Goal: Task Accomplishment & Management: Manage account settings

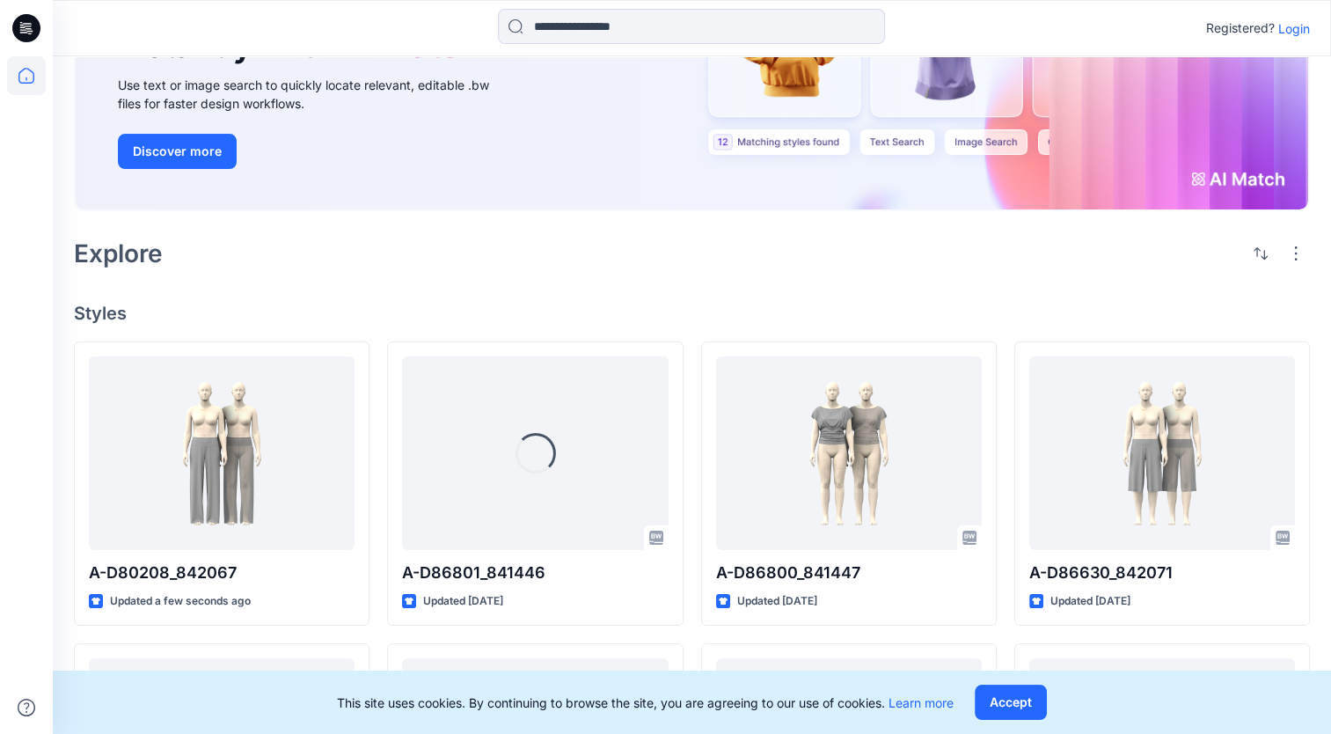
scroll to position [194, 0]
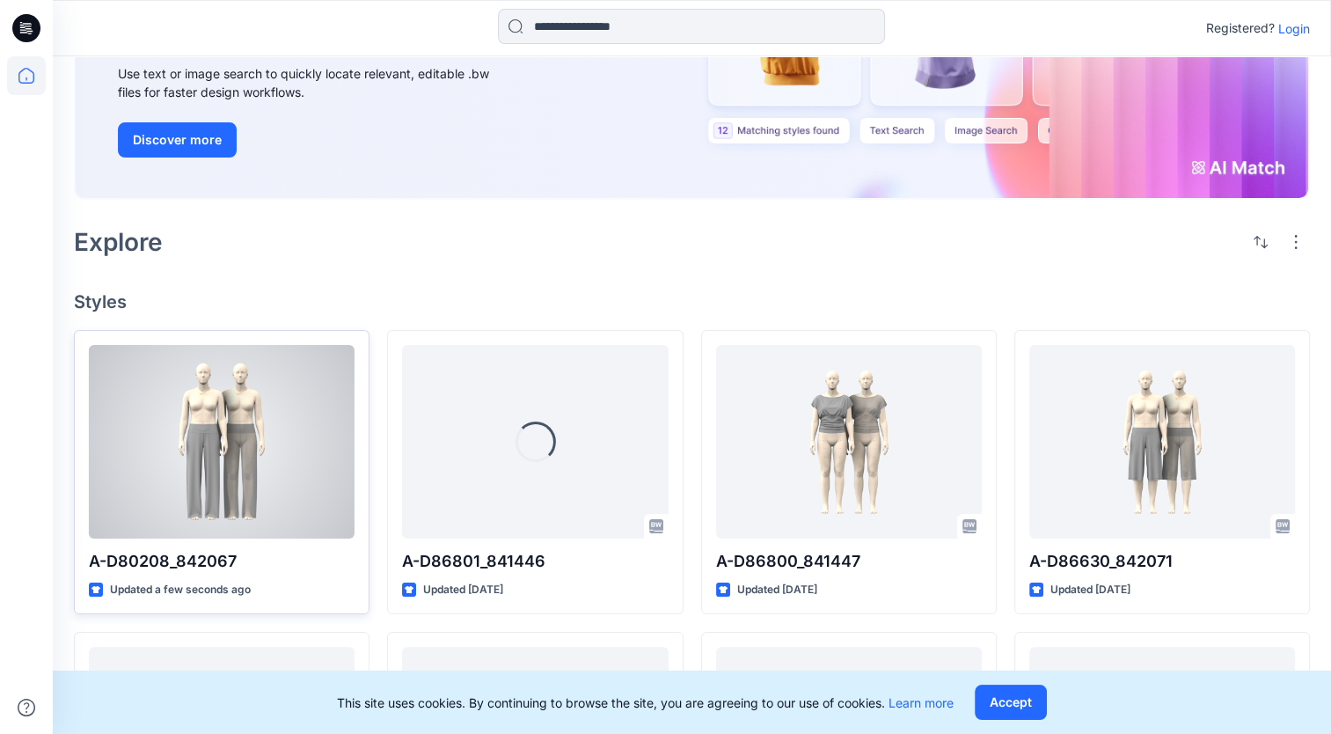
click at [304, 471] on div at bounding box center [222, 442] width 266 height 194
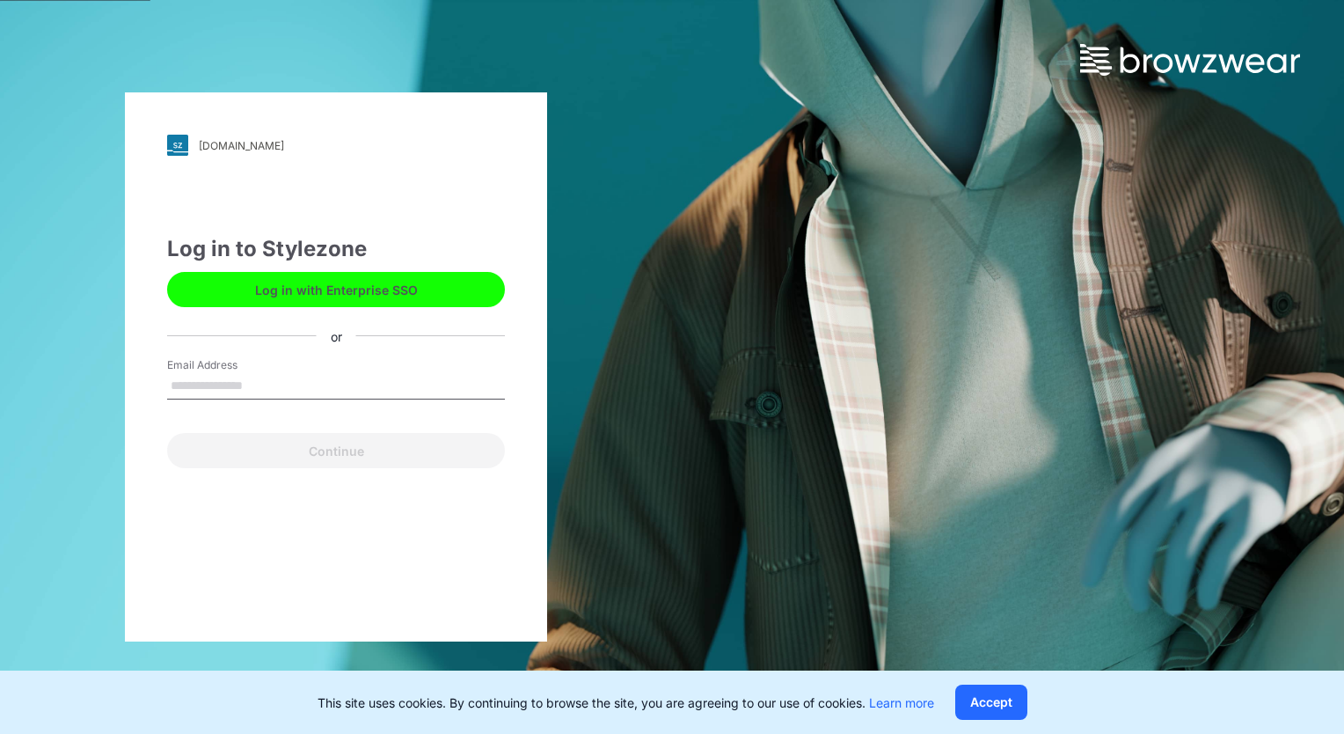
click at [278, 389] on input "Email Address" at bounding box center [336, 386] width 338 height 26
type input "*"
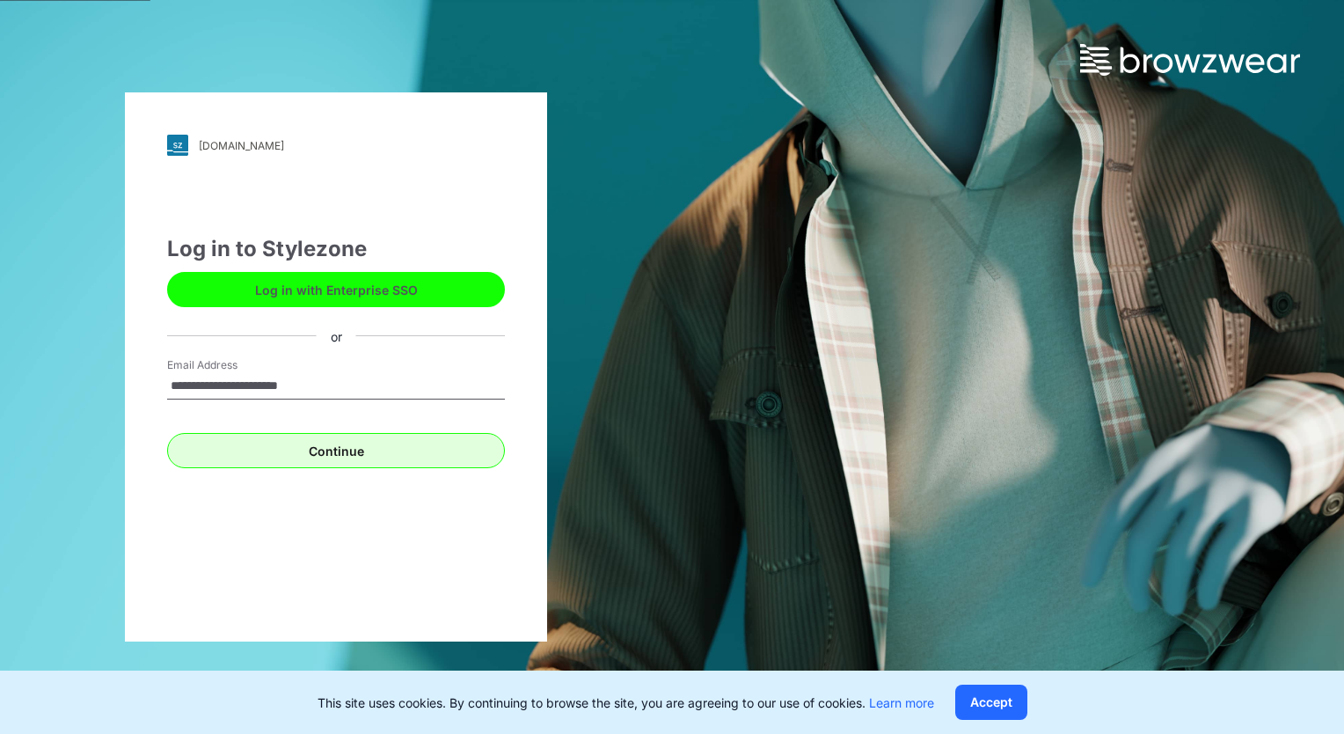
type input "**********"
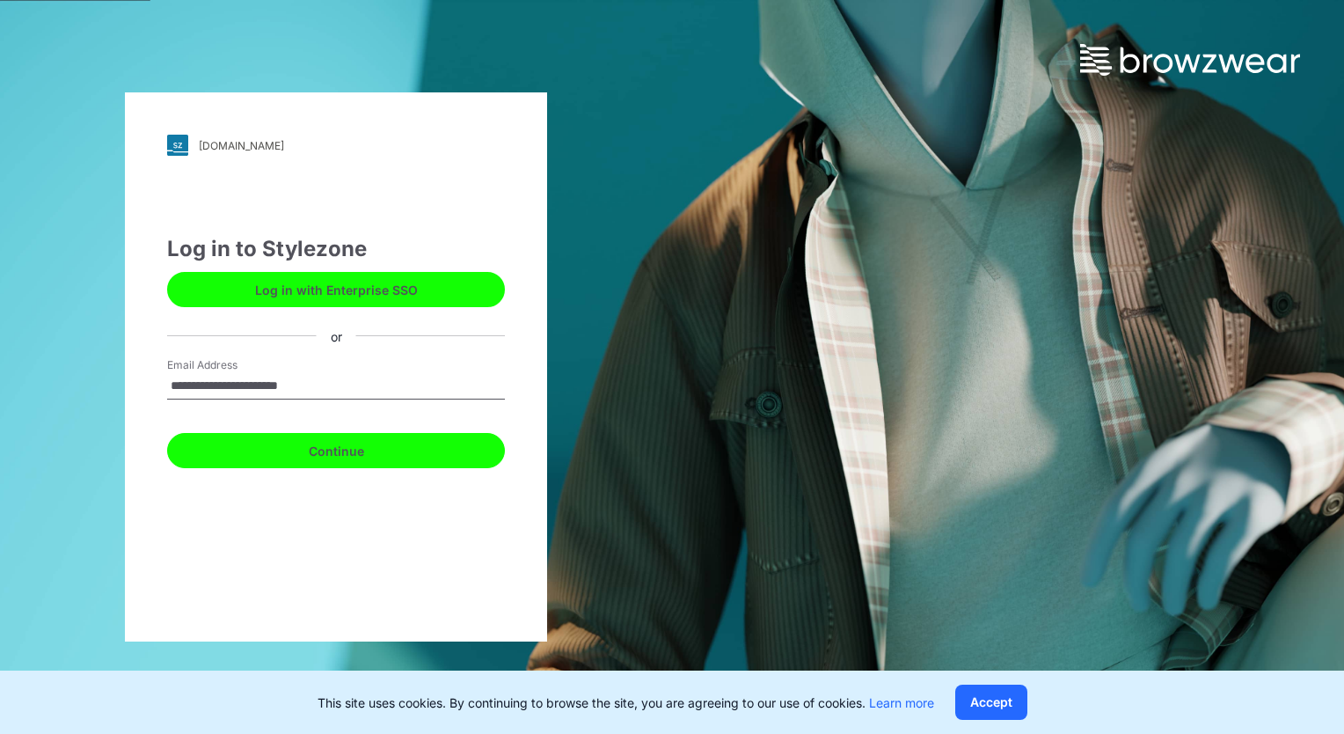
click at [318, 441] on button "Continue" at bounding box center [336, 450] width 338 height 35
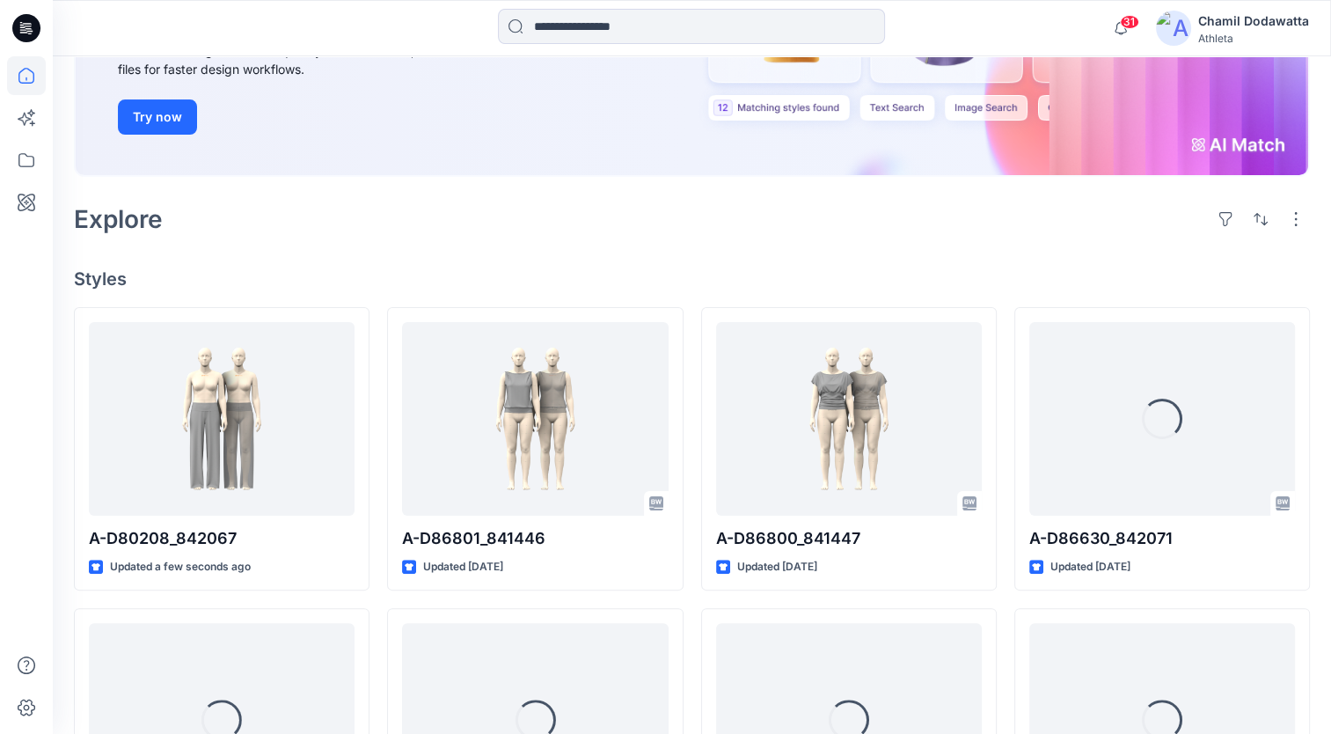
scroll to position [280, 0]
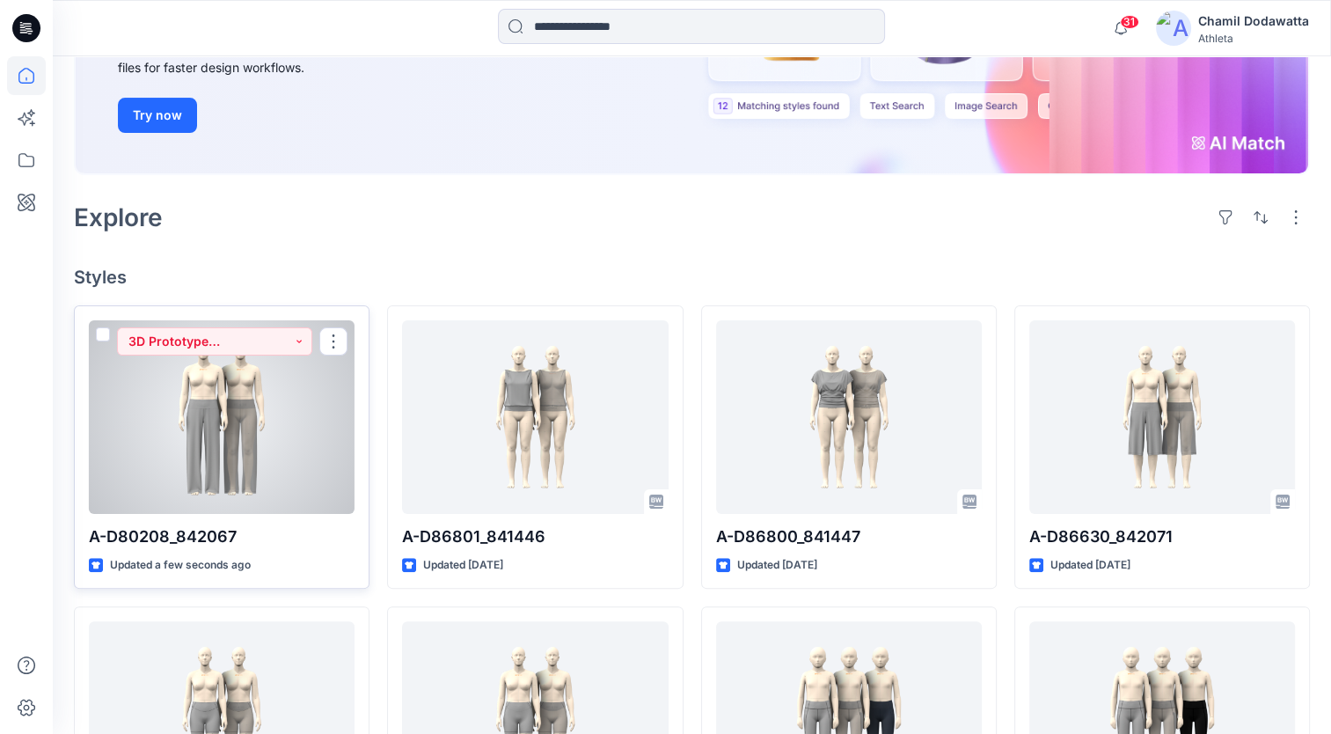
click at [310, 444] on div at bounding box center [222, 417] width 266 height 194
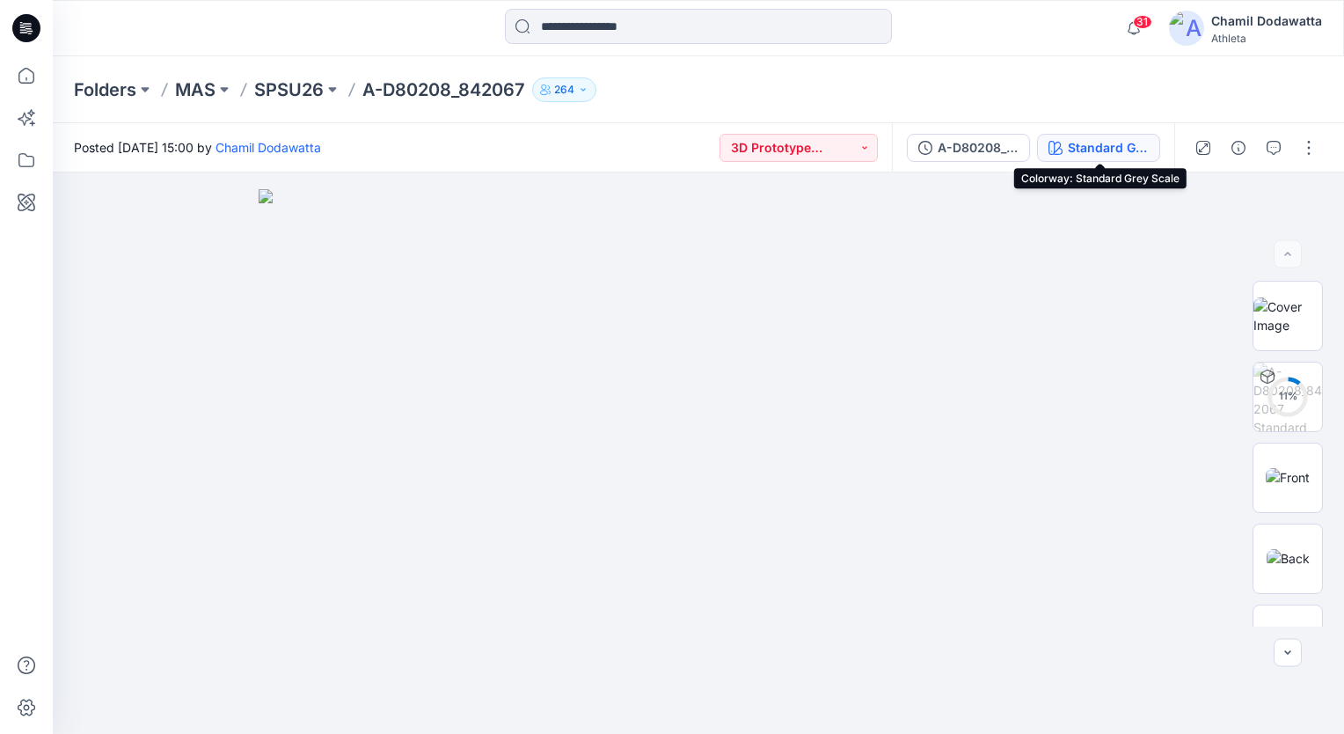
click at [1105, 147] on div "Standard Grey Scale" at bounding box center [1108, 147] width 81 height 19
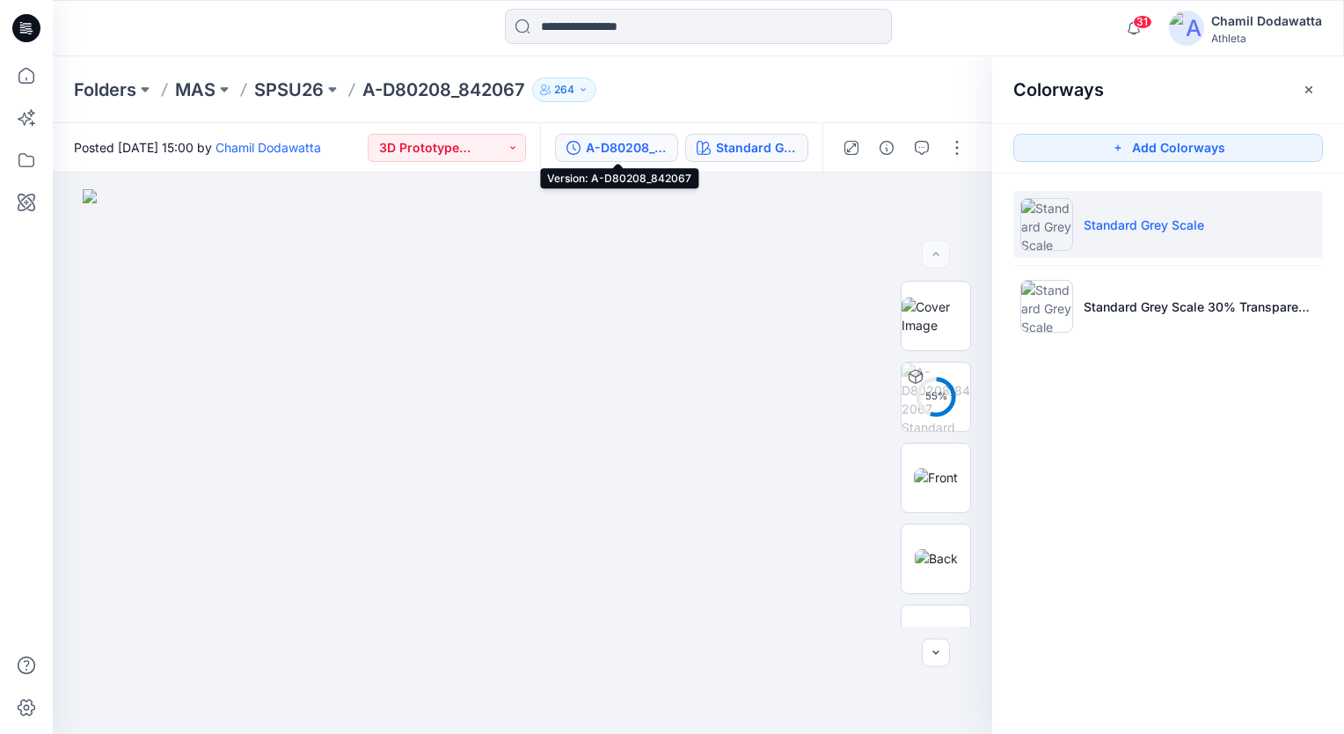
click at [611, 152] on div "A-D80208_842067" at bounding box center [626, 147] width 81 height 19
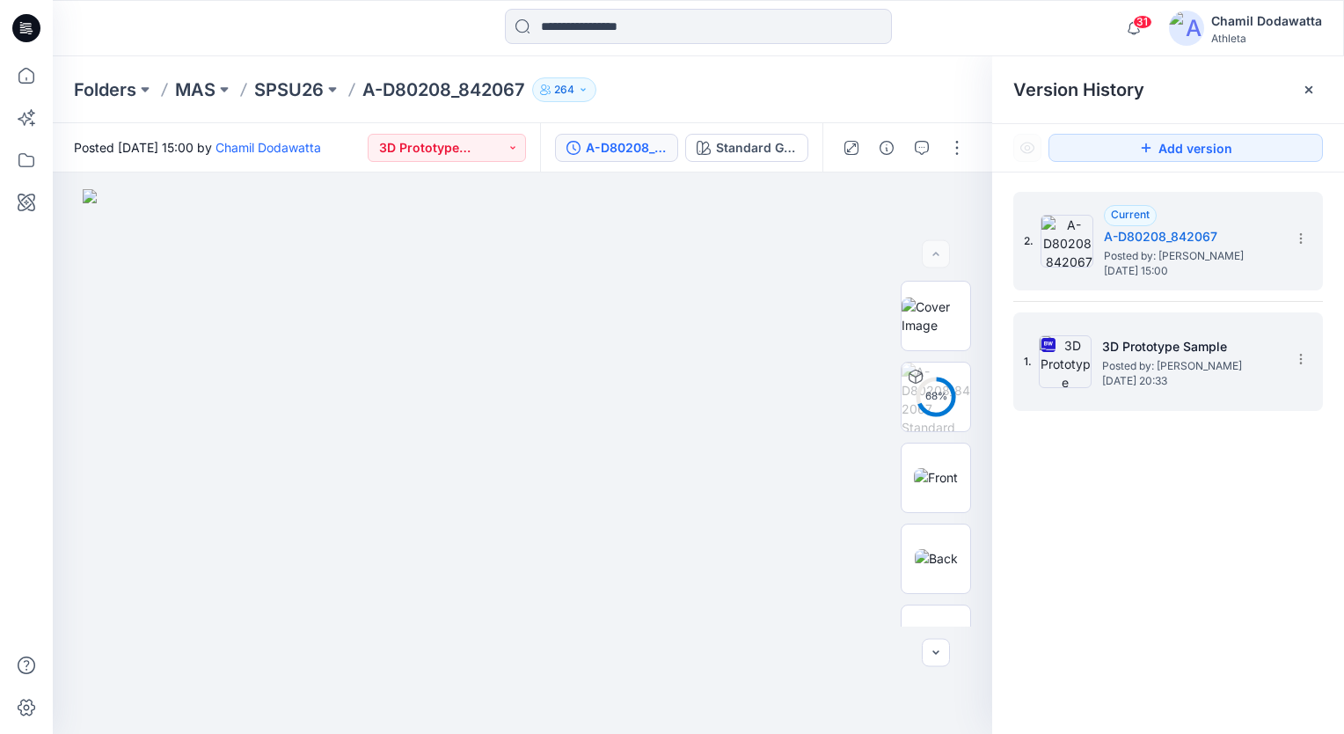
click at [1100, 382] on div "1. 3D Prototype Sample Posted by: Chamil Dodawatta Monday, September 29, 2025 2…" at bounding box center [1156, 361] width 264 height 84
click at [1213, 275] on span "Thursday, October 02, 2025 15:00" at bounding box center [1192, 271] width 176 height 12
click at [1214, 346] on h5 "3D Prototype Sample" at bounding box center [1190, 346] width 176 height 21
click at [1218, 274] on span "Thursday, October 02, 2025 15:00" at bounding box center [1192, 271] width 176 height 12
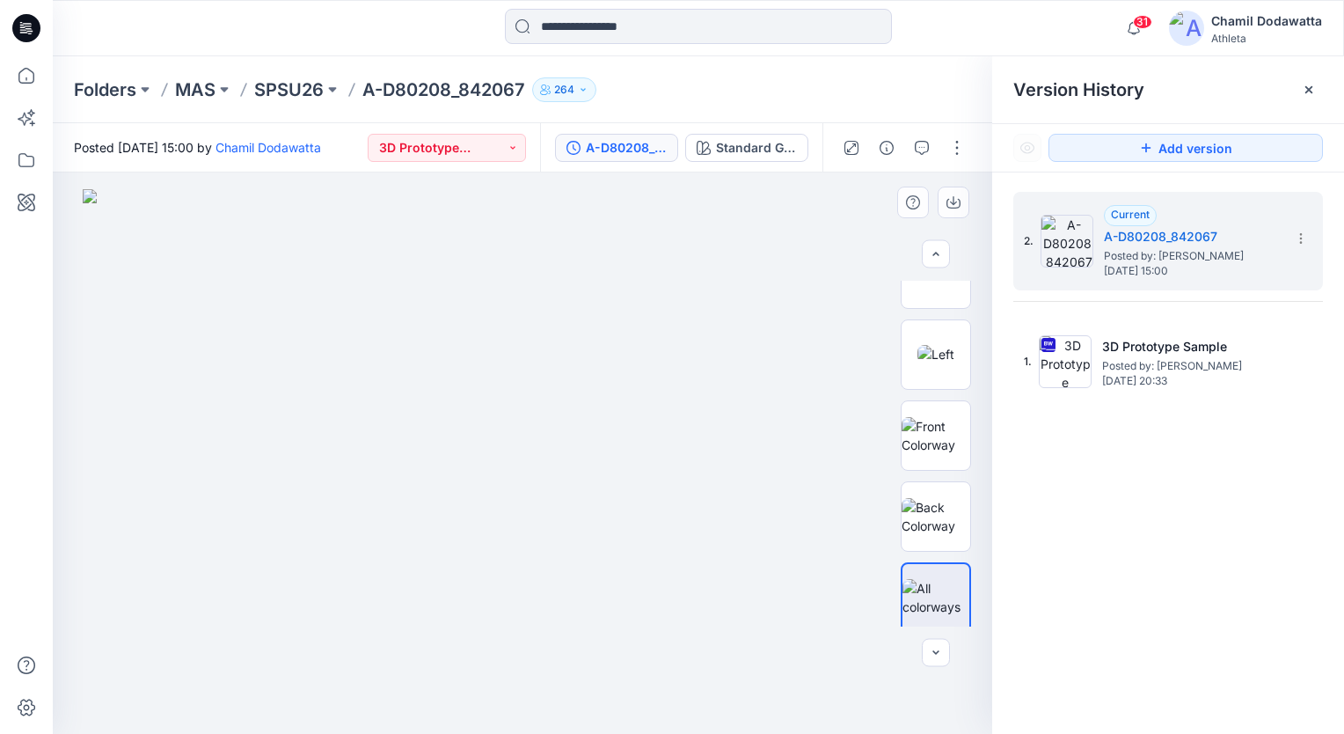
scroll to position [371, 0]
click at [1306, 236] on icon at bounding box center [1301, 238] width 14 height 14
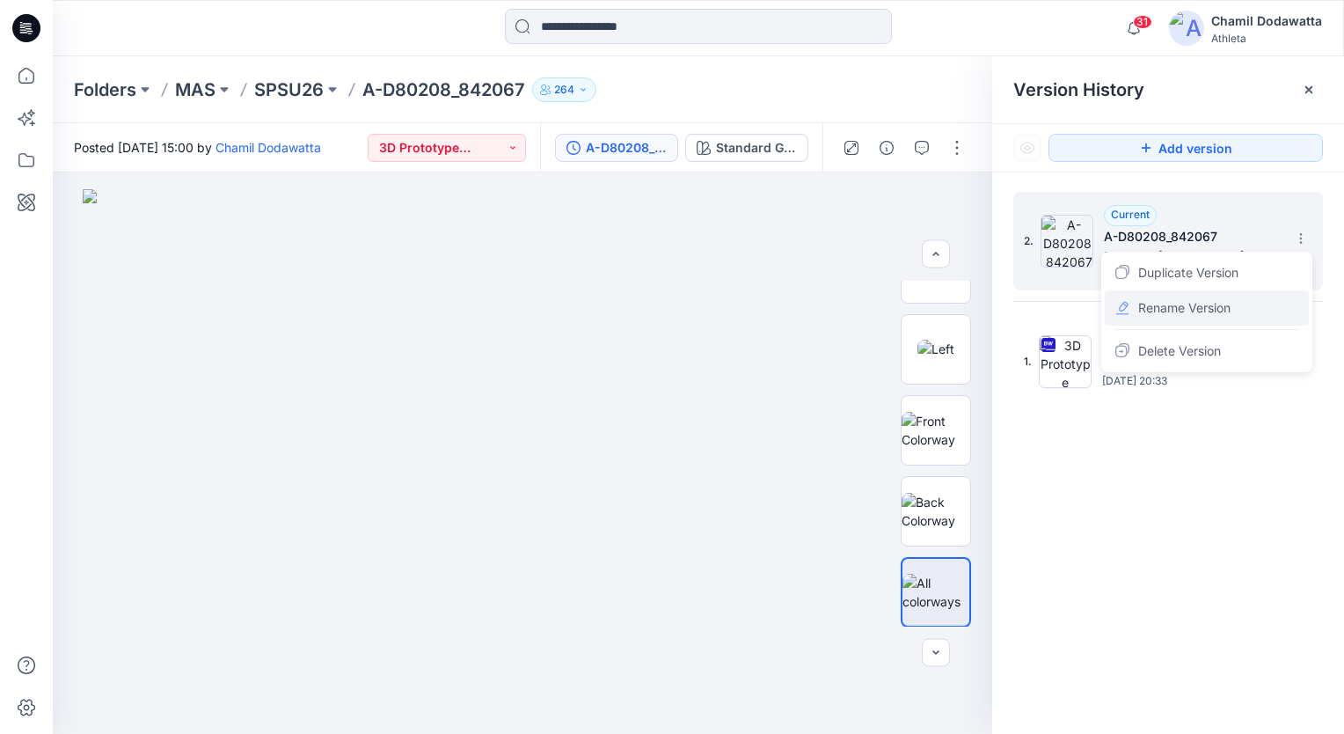
click at [1200, 311] on span "Rename Version" at bounding box center [1185, 307] width 92 height 21
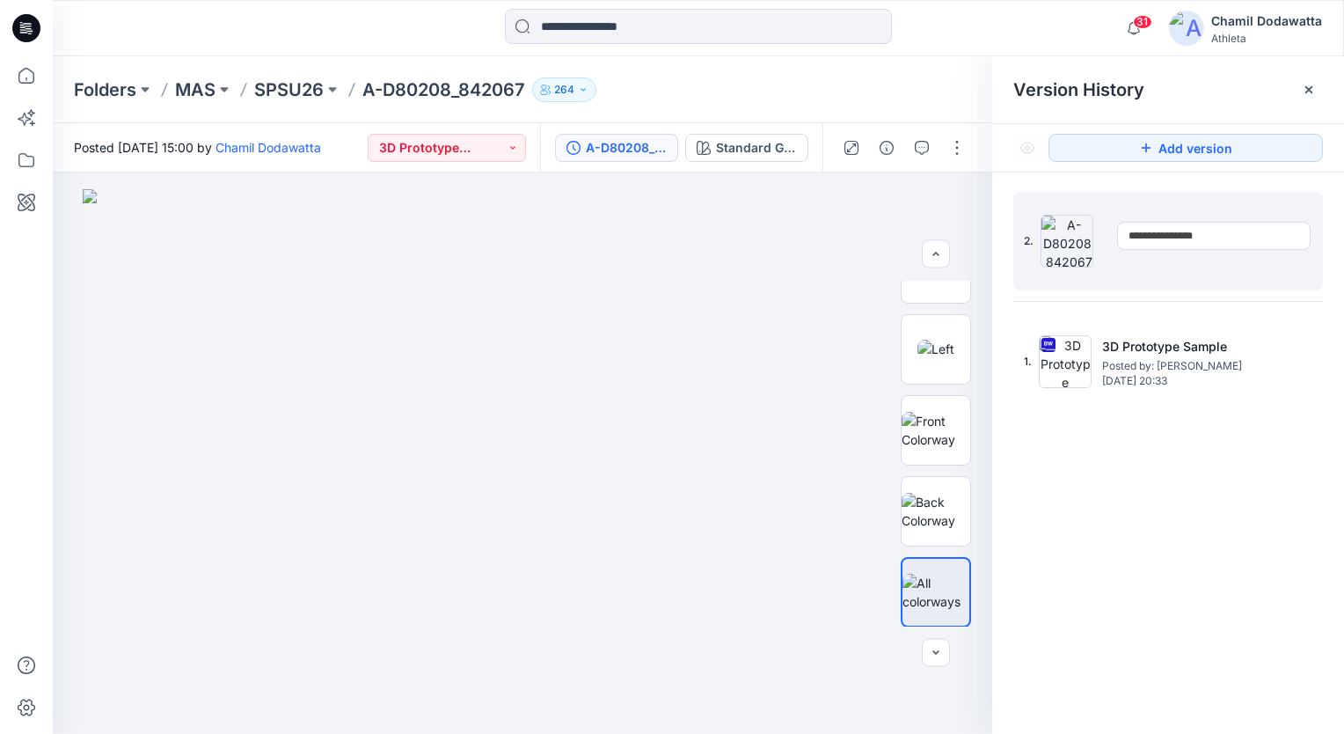
click at [1221, 240] on input "**********" at bounding box center [1214, 236] width 194 height 28
type input "*"
click at [1245, 238] on input "**********" at bounding box center [1214, 236] width 194 height 28
click at [1281, 236] on input "**********" at bounding box center [1214, 236] width 194 height 28
type input "**********"
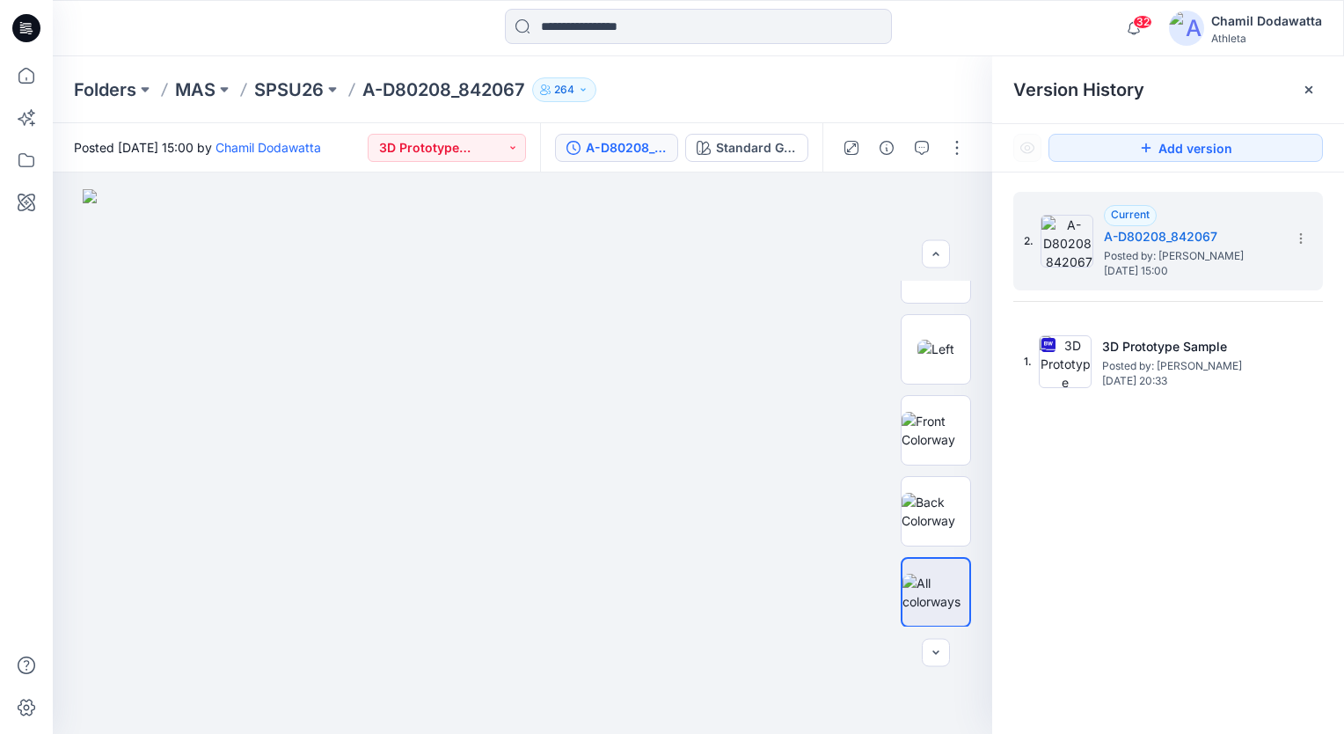
click at [1119, 573] on div "2. Current A-D80208_842067 Posted by: Chamil Dodawatta Thursday, October 02, 20…" at bounding box center [1168, 465] width 352 height 587
click at [890, 145] on icon "button" at bounding box center [887, 148] width 14 height 14
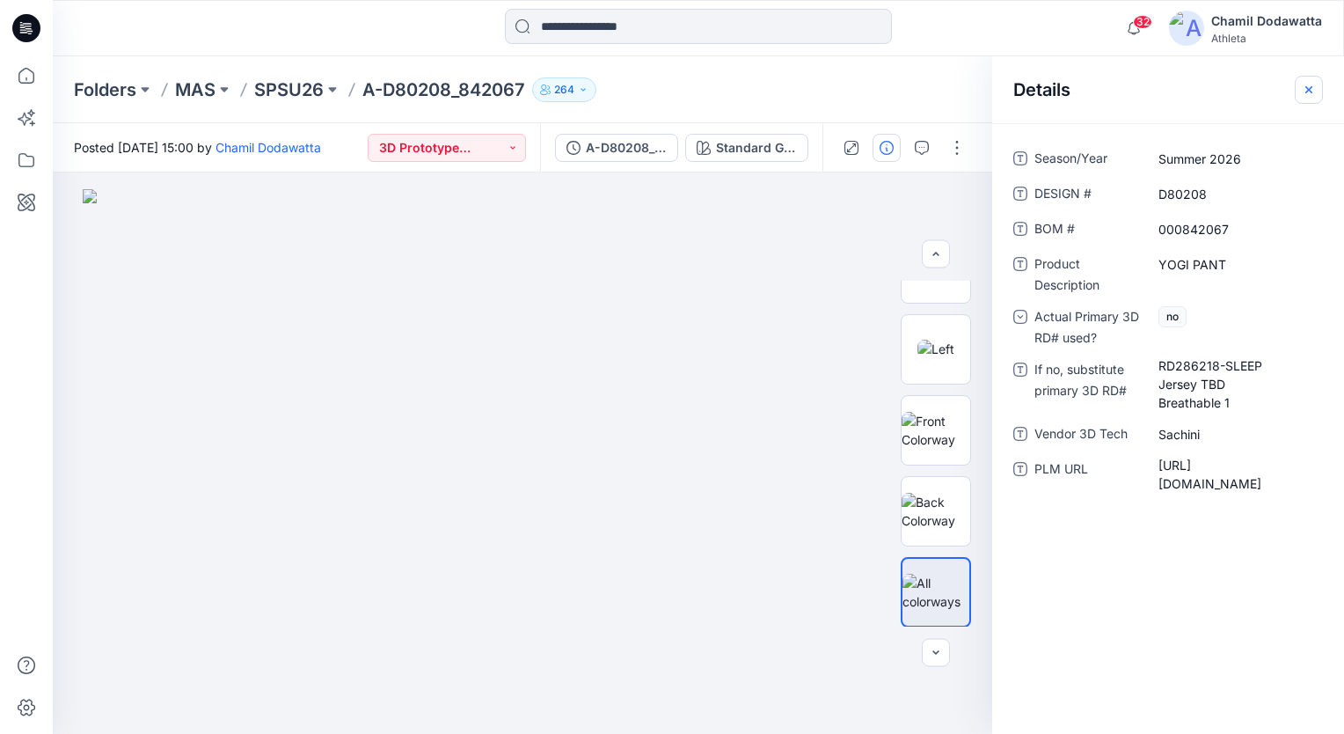
click at [1309, 86] on icon "button" at bounding box center [1309, 90] width 14 height 14
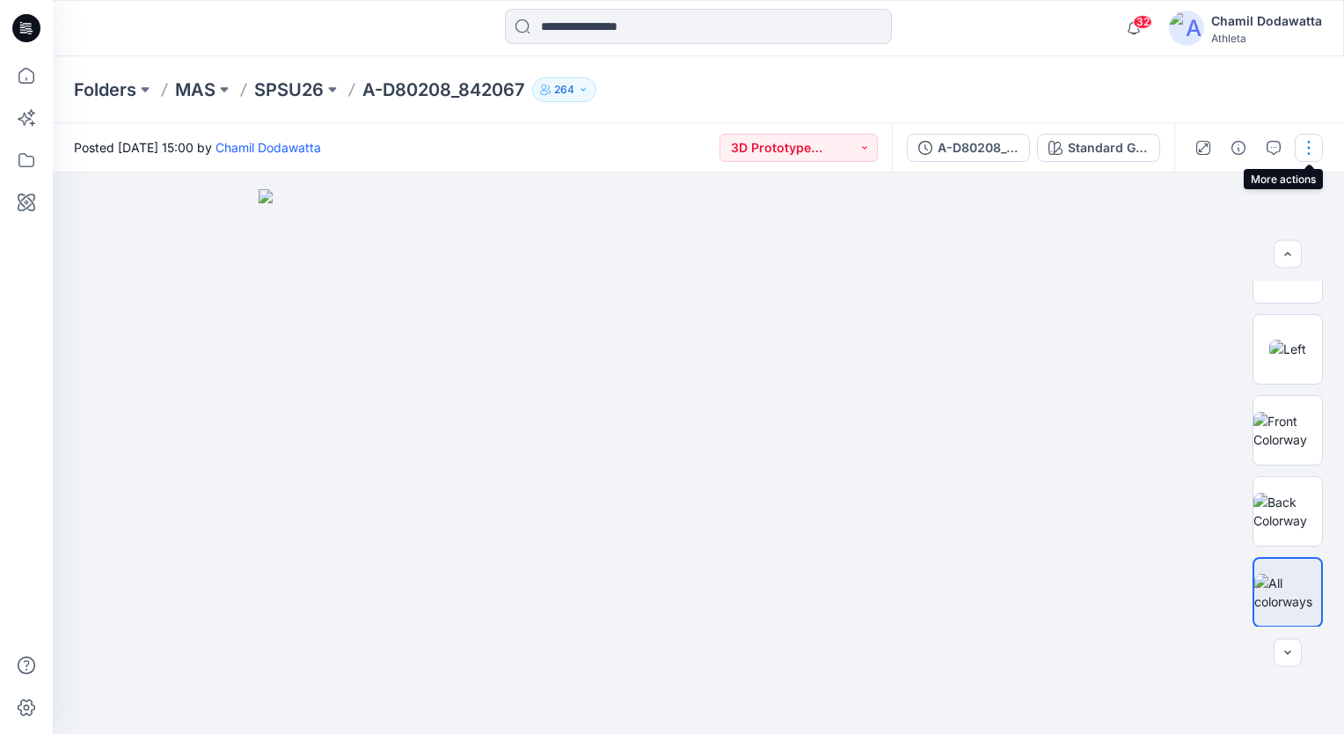
click at [1307, 157] on button "button" at bounding box center [1309, 148] width 28 height 28
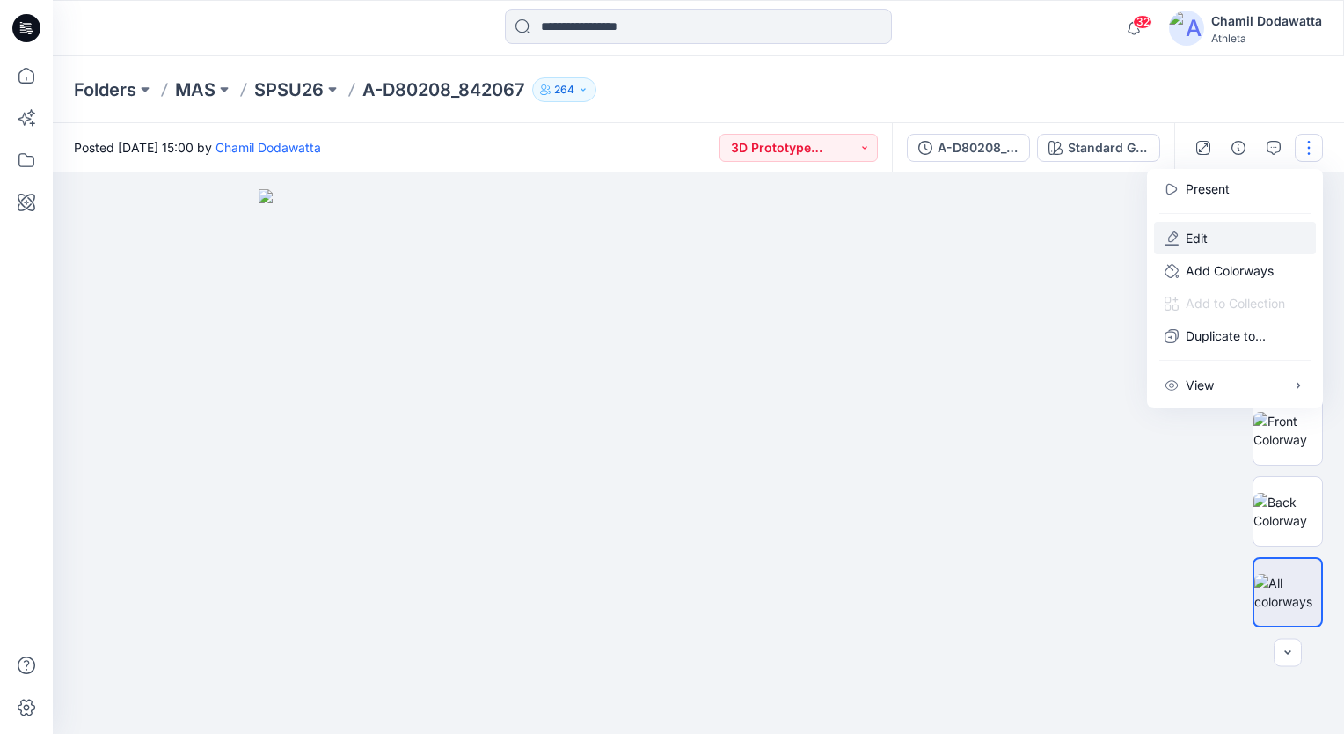
click at [1205, 240] on p "Edit" at bounding box center [1197, 238] width 22 height 18
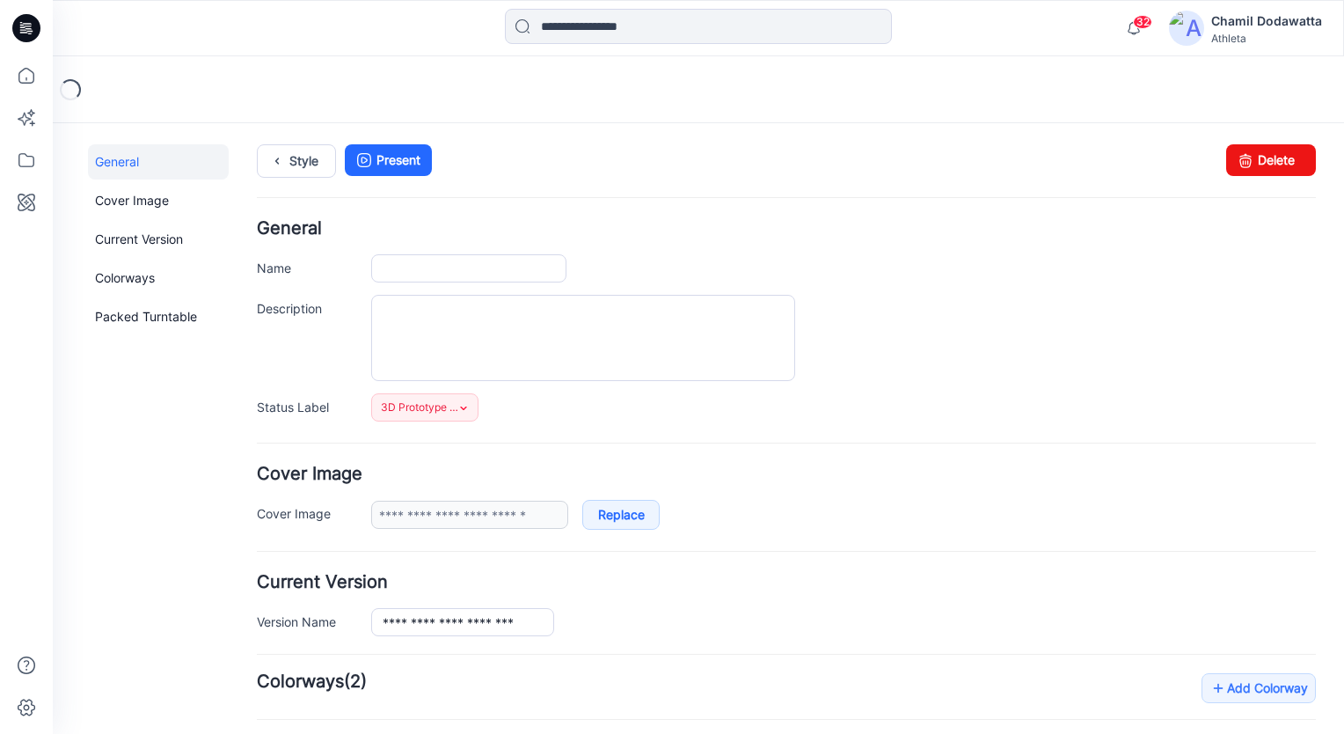
type input "**********"
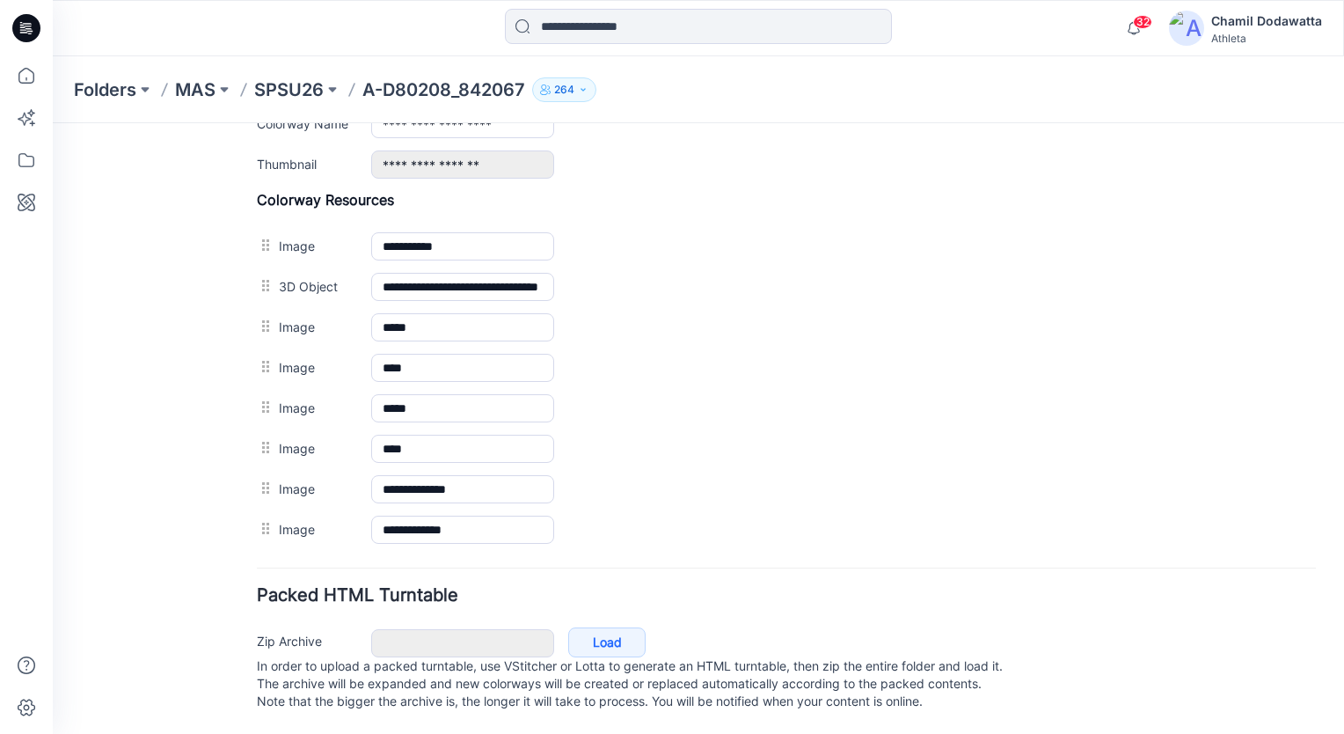
scroll to position [748, 0]
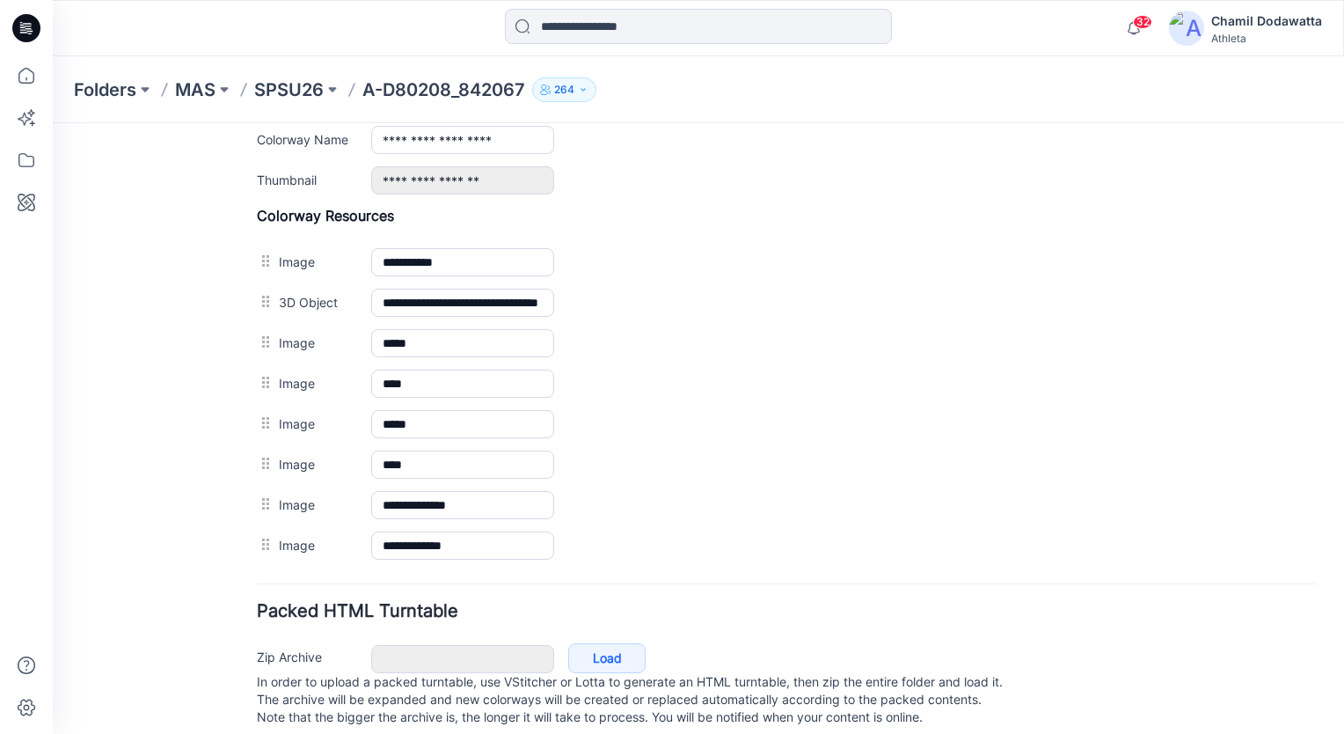
drag, startPoint x: 1329, startPoint y: 695, endPoint x: 1331, endPoint y: 681, distance: 14.3
click at [1331, 681] on html "< Back 32 Chamil Dodawatta Profile Chamil Dodawatta Personal Settings Notificat…" at bounding box center [699, 62] width 1292 height 1374
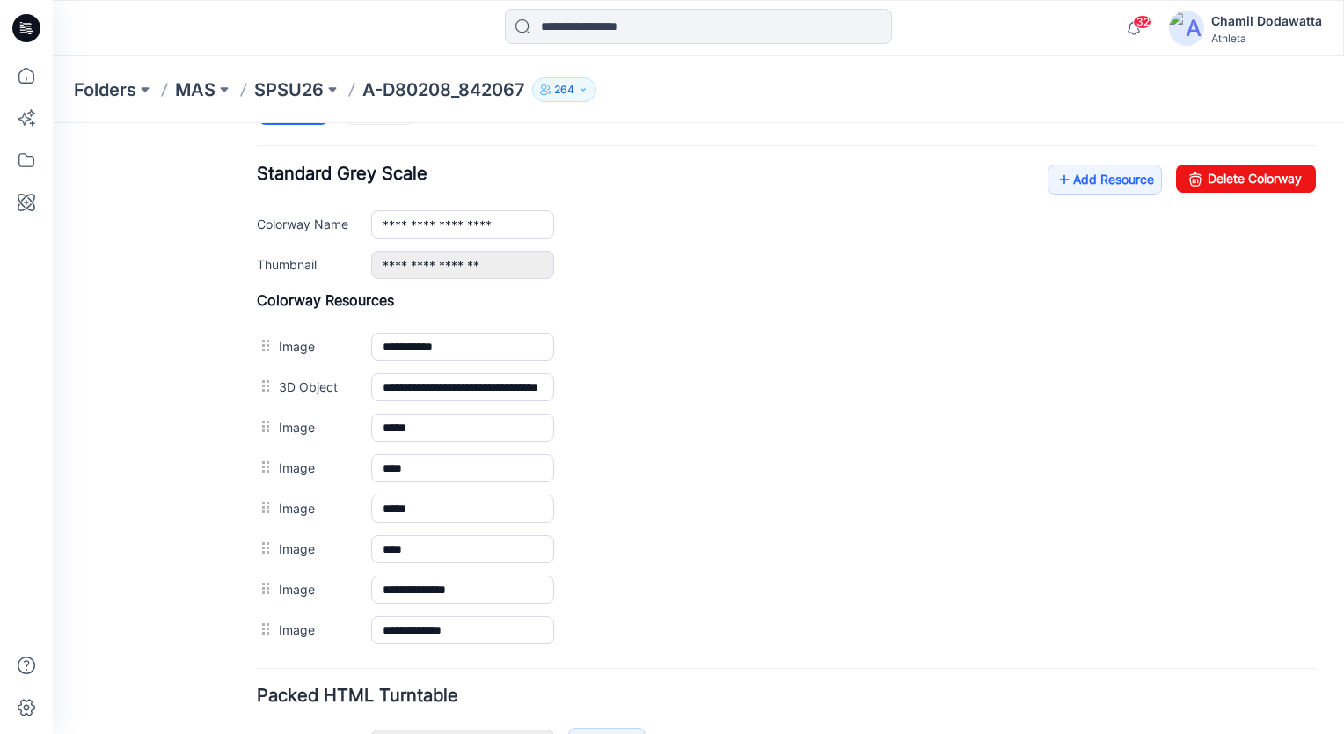
scroll to position [648, 0]
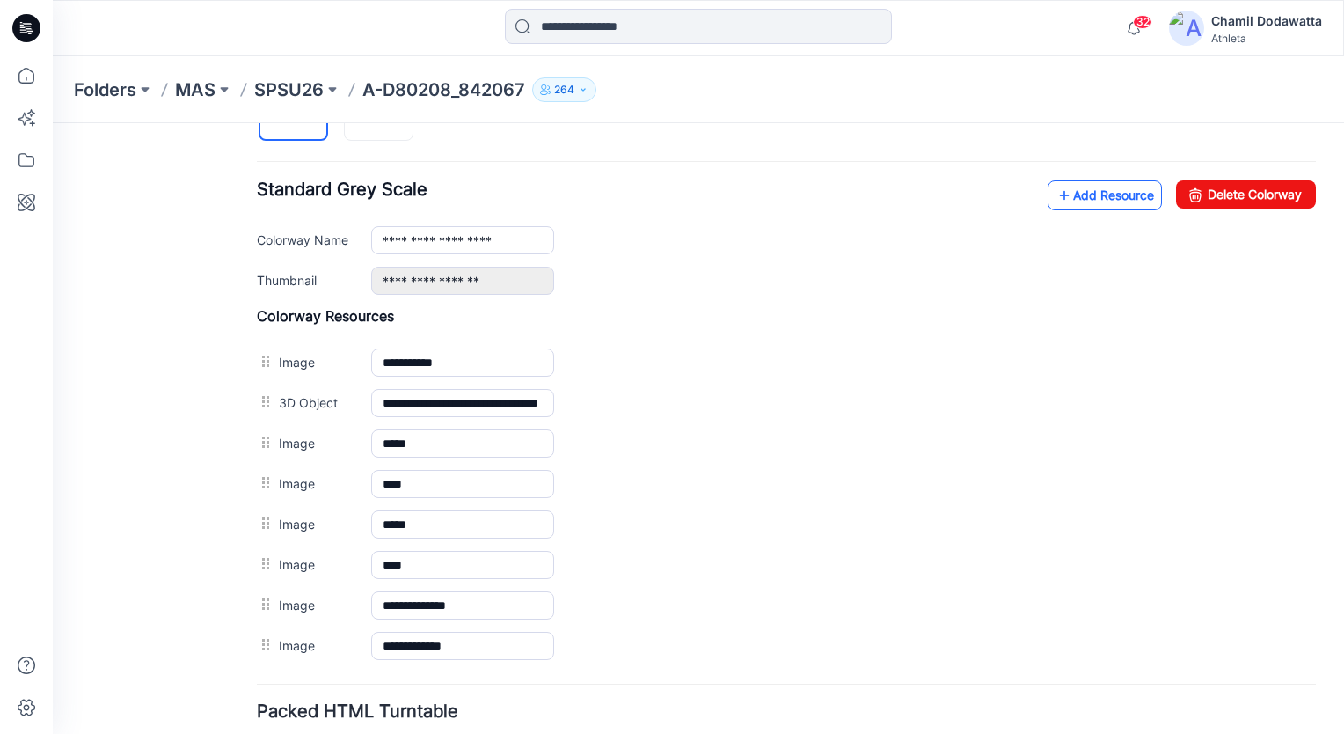
click at [1091, 190] on link "Add Resource" at bounding box center [1105, 195] width 114 height 30
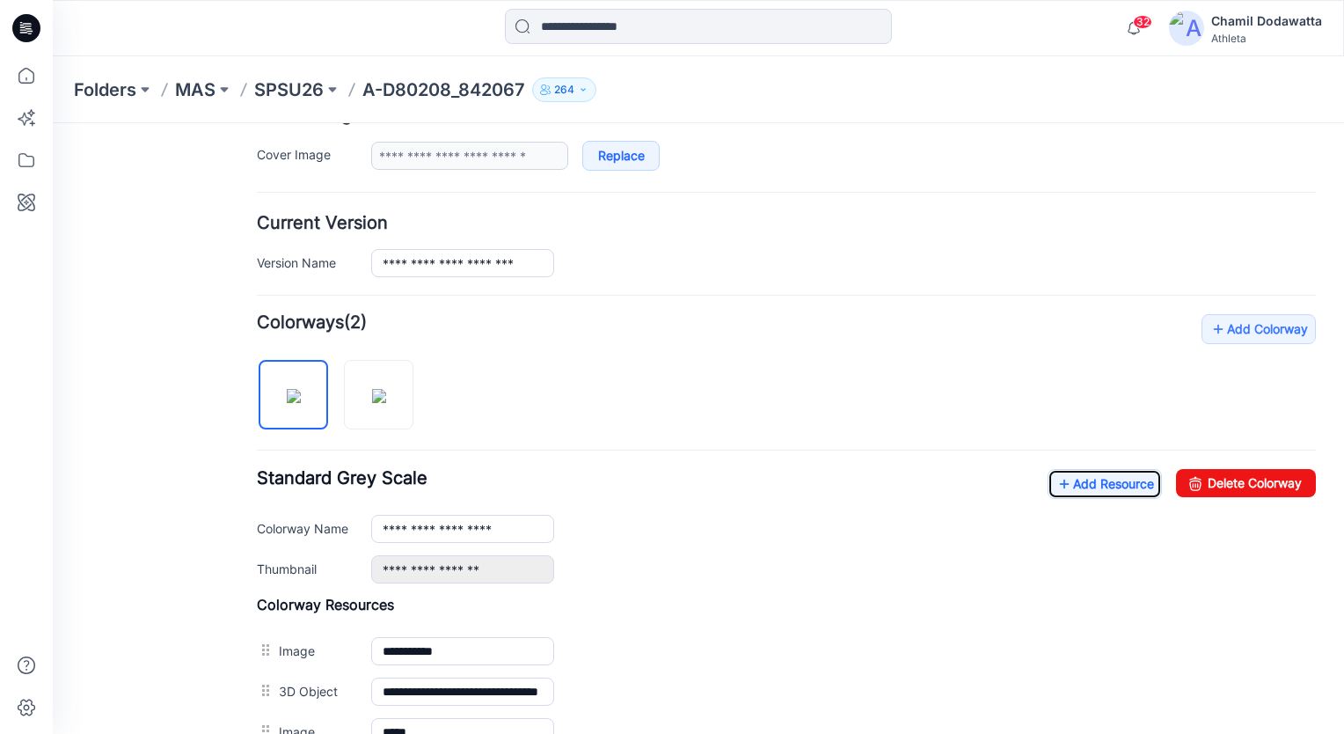
scroll to position [355, 0]
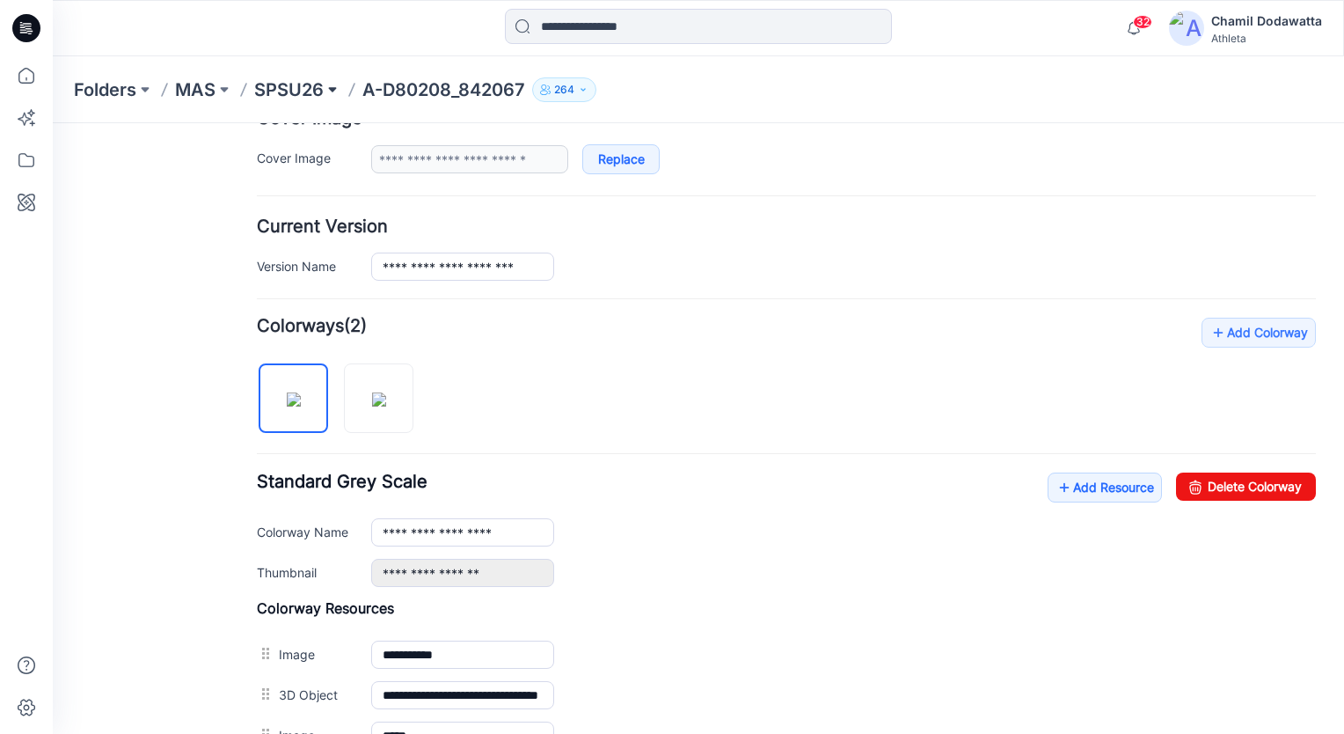
click at [331, 90] on button at bounding box center [333, 89] width 18 height 25
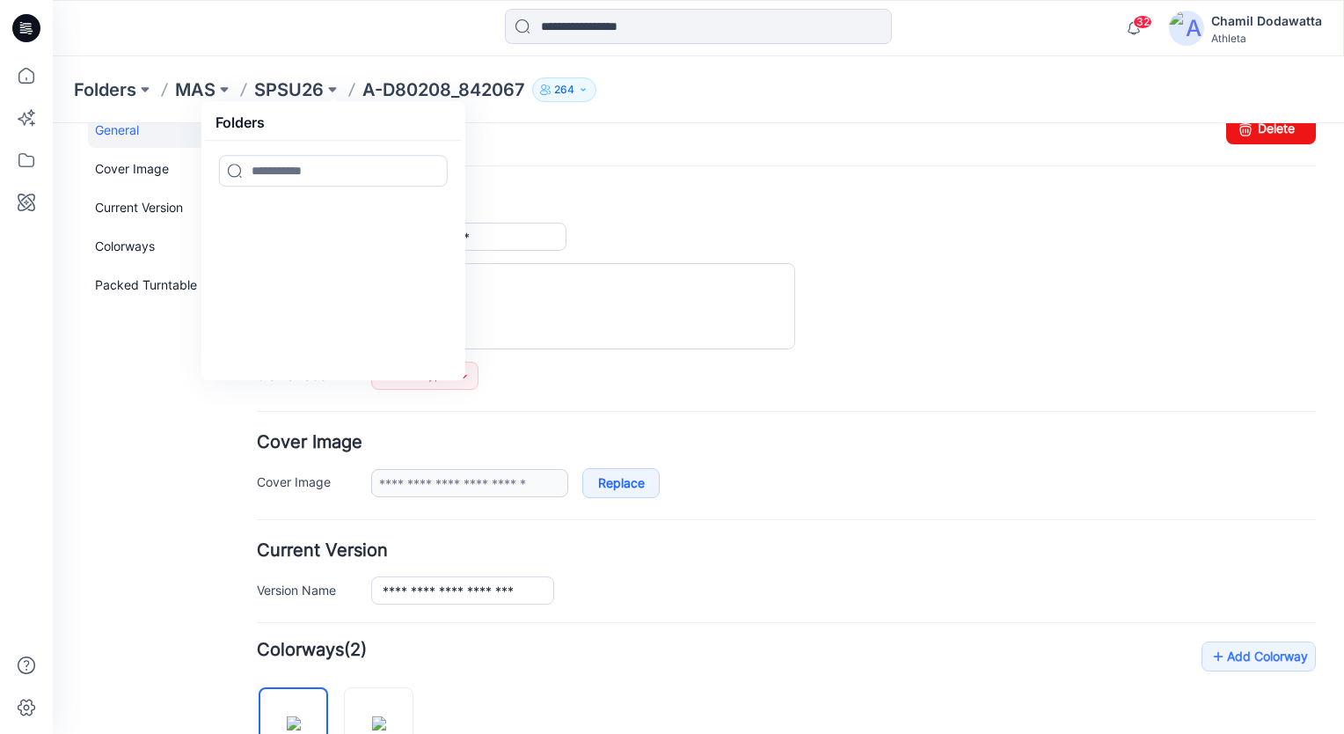
scroll to position [0, 0]
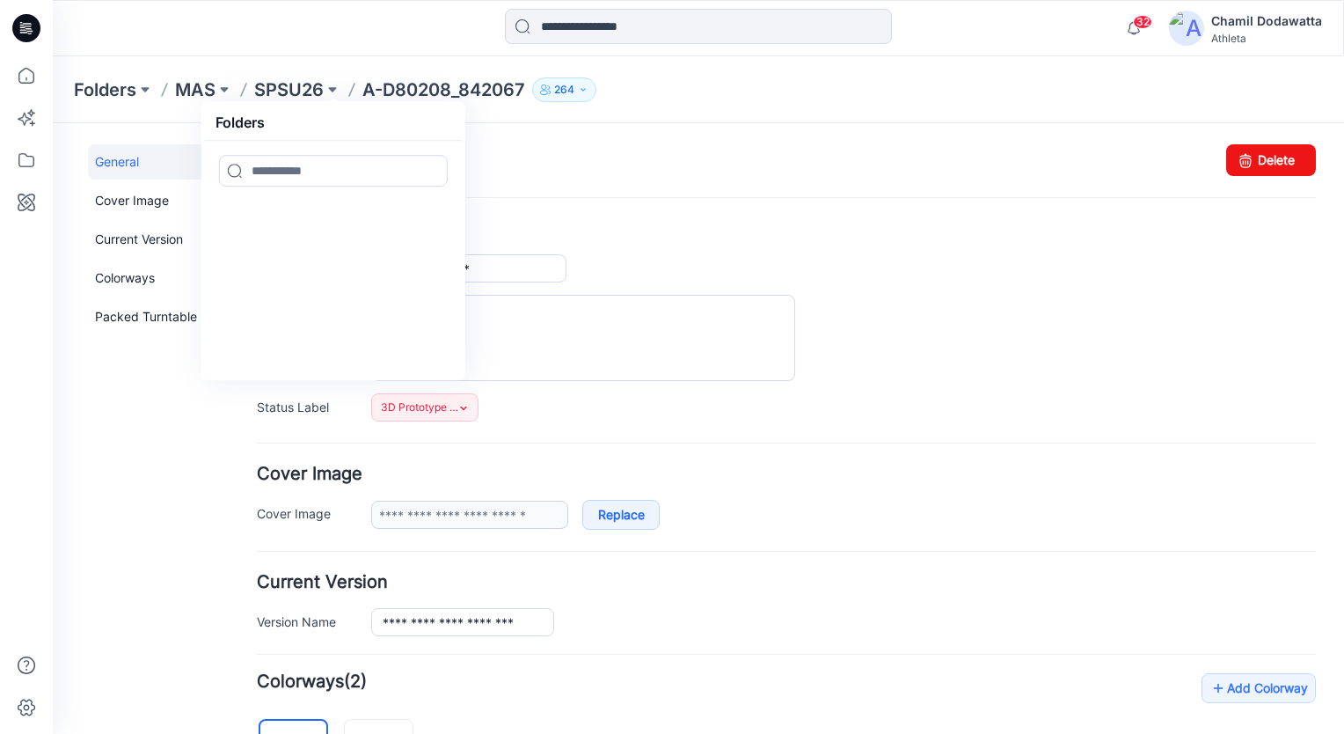
click at [992, 170] on ul "Style Present" at bounding box center [786, 160] width 1059 height 32
click at [904, 254] on div "**********" at bounding box center [843, 268] width 945 height 28
click at [545, 161] on ul "Style Present" at bounding box center [786, 160] width 1059 height 32
click at [433, 48] on div "32 Notifications Your style A-D80208_842067 has been updated with 3D Prototype …" at bounding box center [699, 28] width 1292 height 56
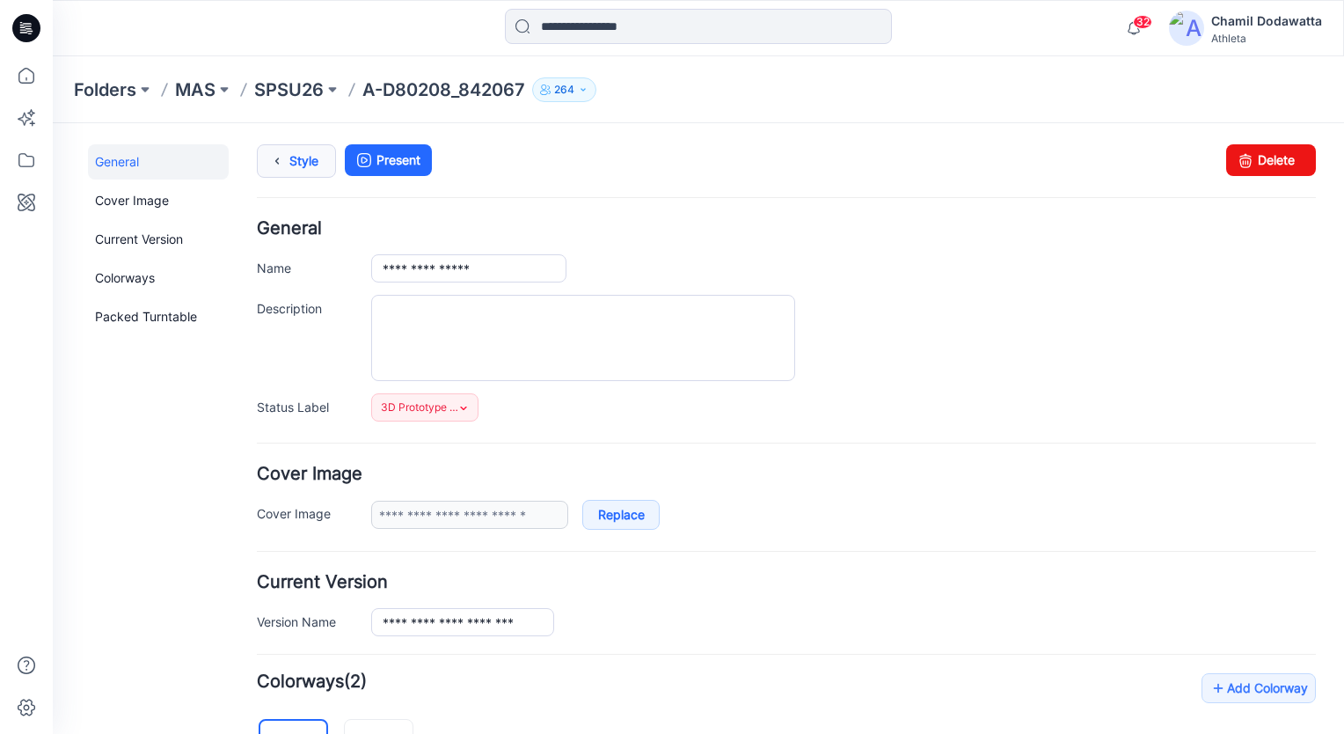
click at [324, 155] on link "Style" at bounding box center [296, 160] width 79 height 33
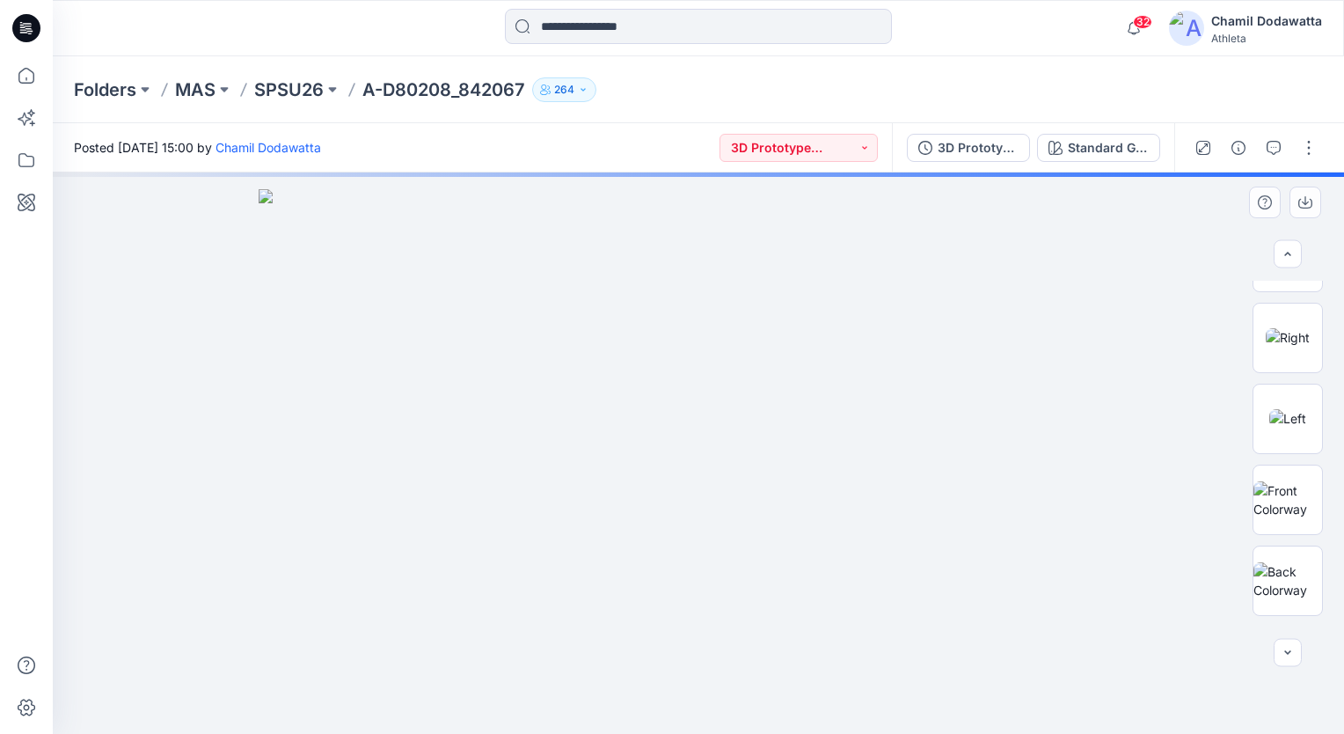
scroll to position [186, 0]
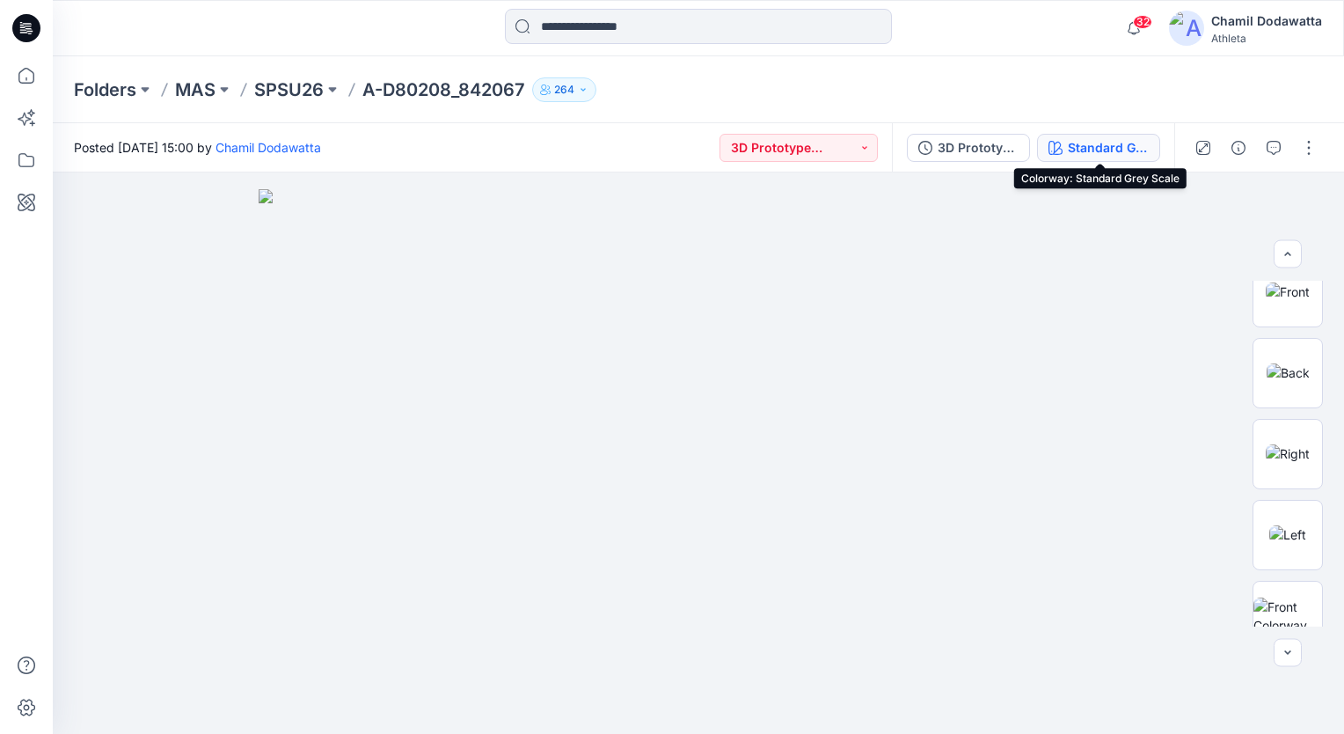
click at [1101, 150] on div "Standard Grey Scale" at bounding box center [1108, 147] width 81 height 19
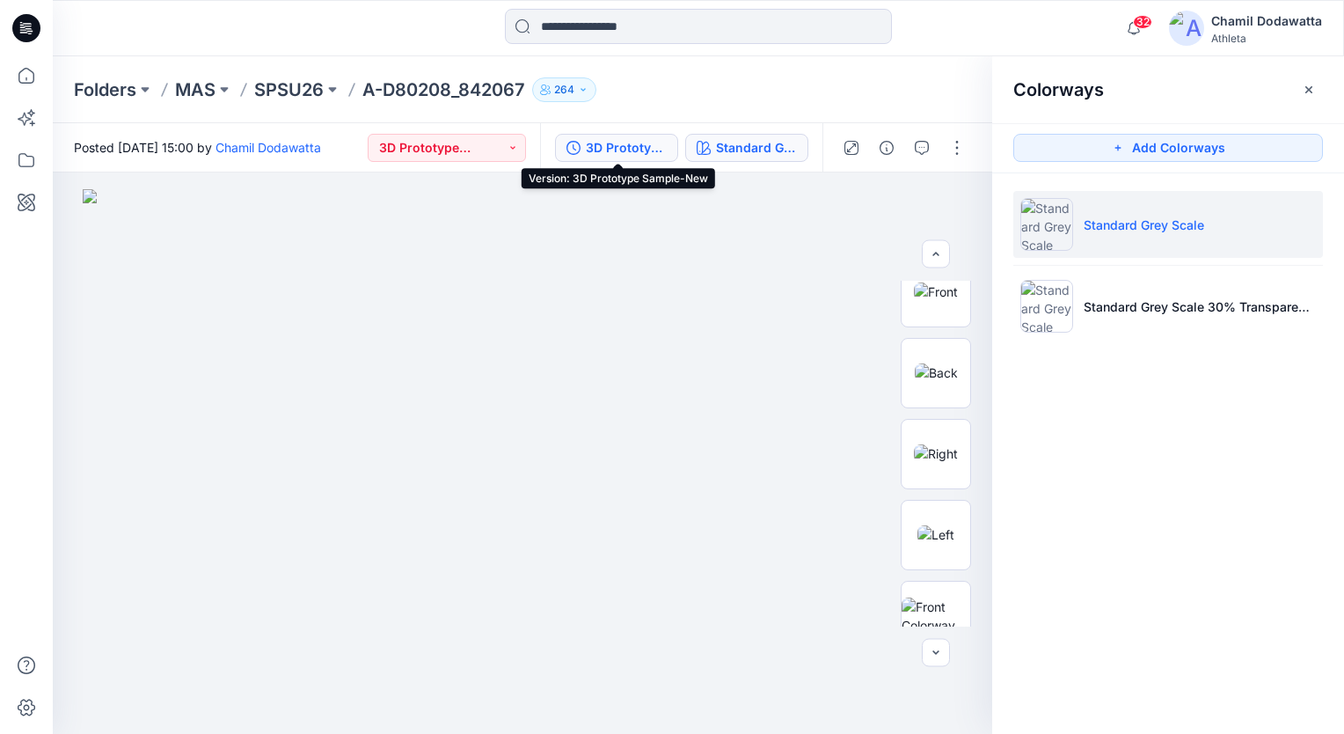
click at [623, 155] on div "3D Prototype Sample-New" at bounding box center [626, 147] width 81 height 19
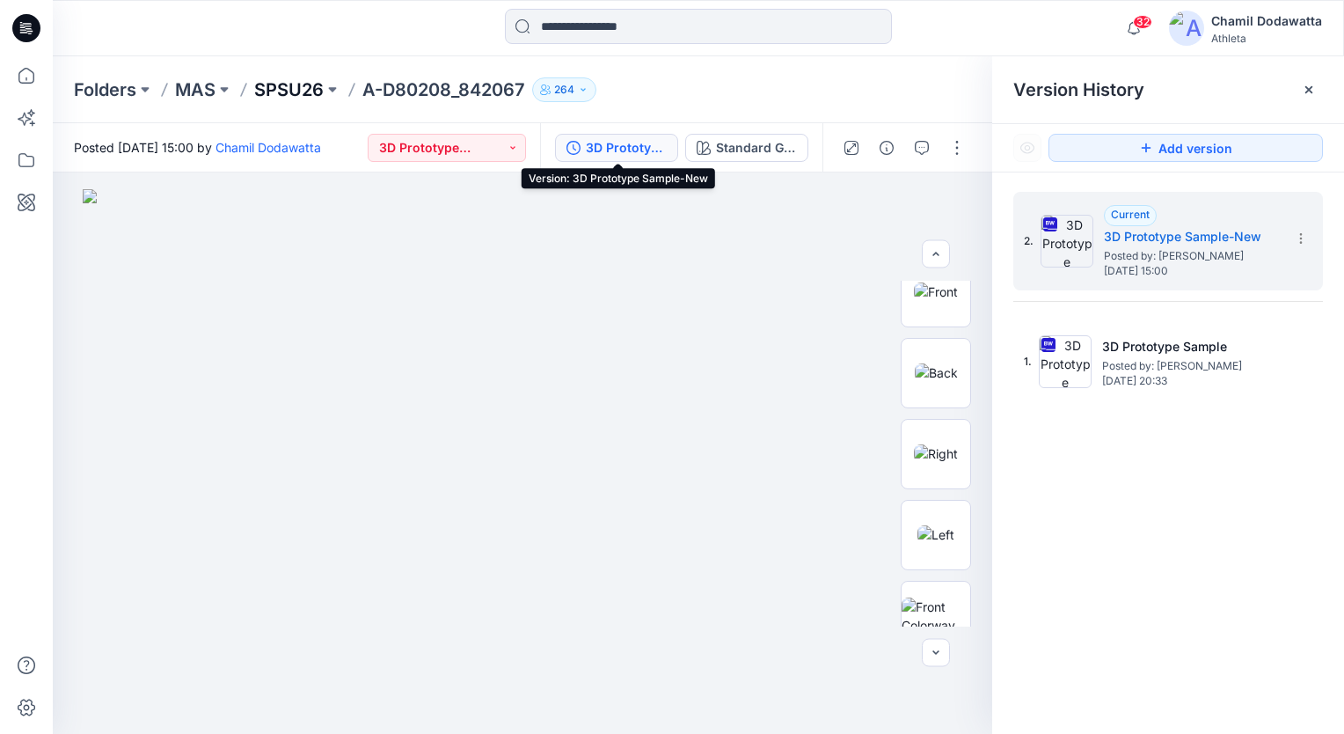
click at [286, 86] on p "SPSU26" at bounding box center [289, 89] width 70 height 25
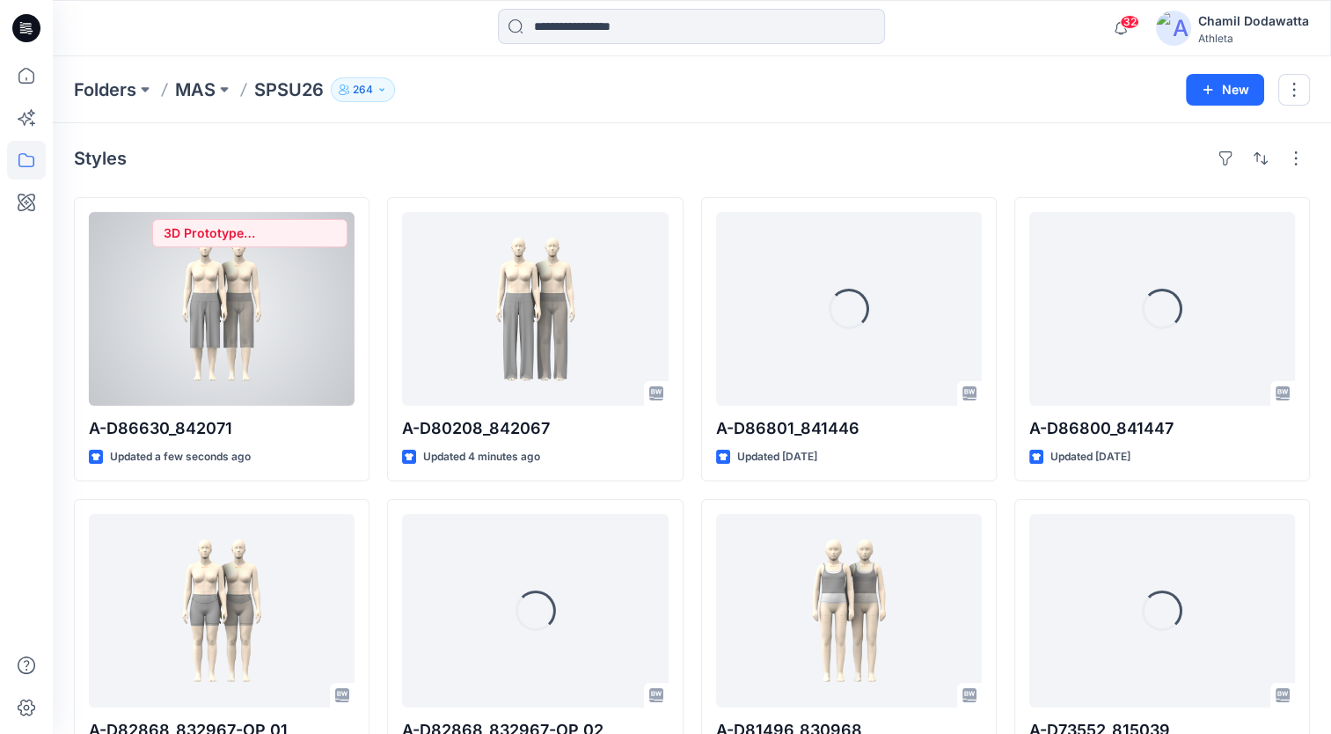
click at [292, 316] on div at bounding box center [222, 309] width 266 height 194
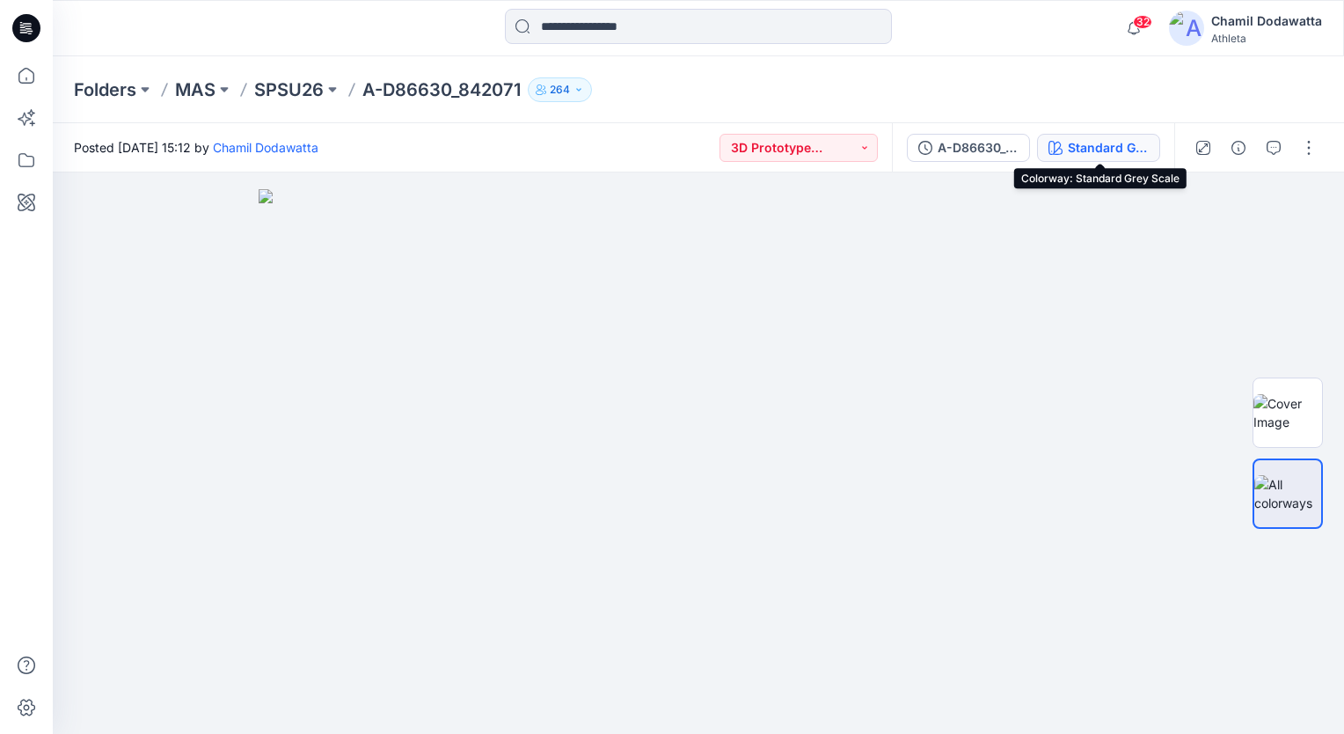
click at [1123, 150] on div "Standard Grey Scale" at bounding box center [1108, 147] width 81 height 19
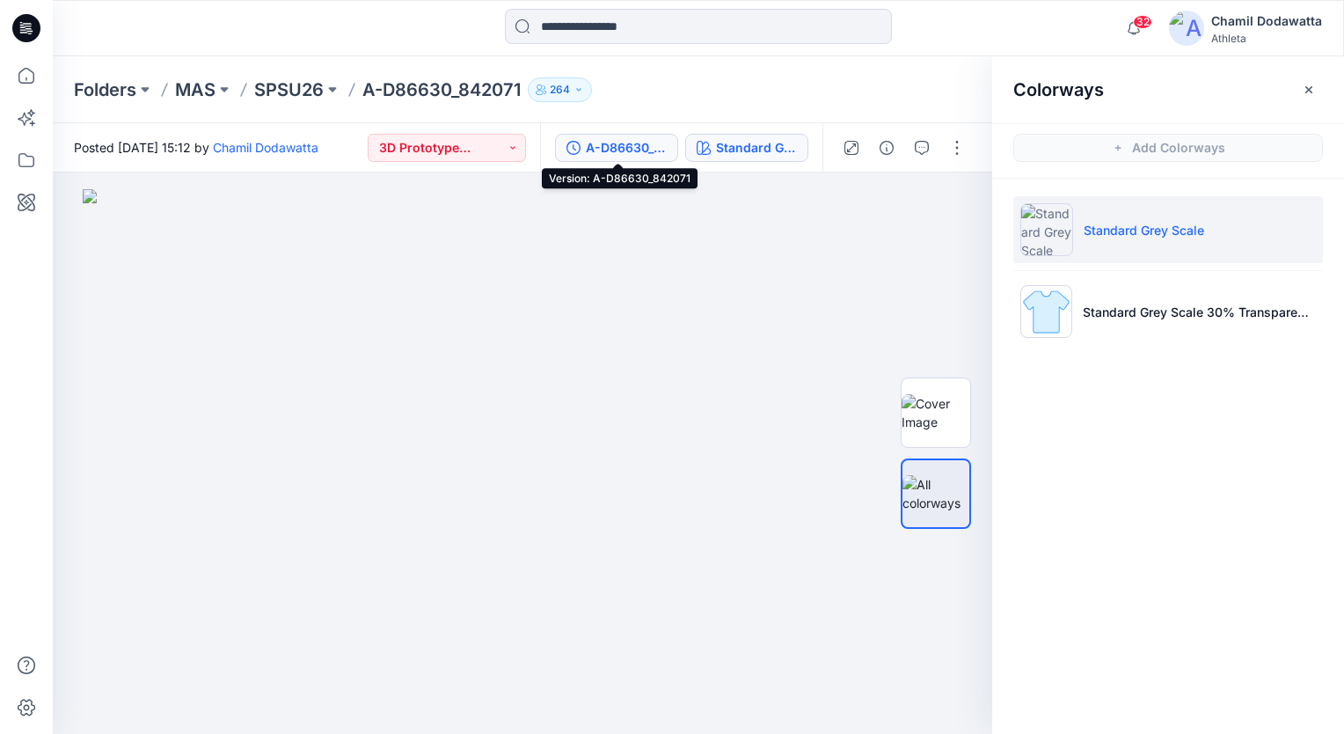
click at [662, 143] on div "A-D86630_842071" at bounding box center [626, 147] width 81 height 19
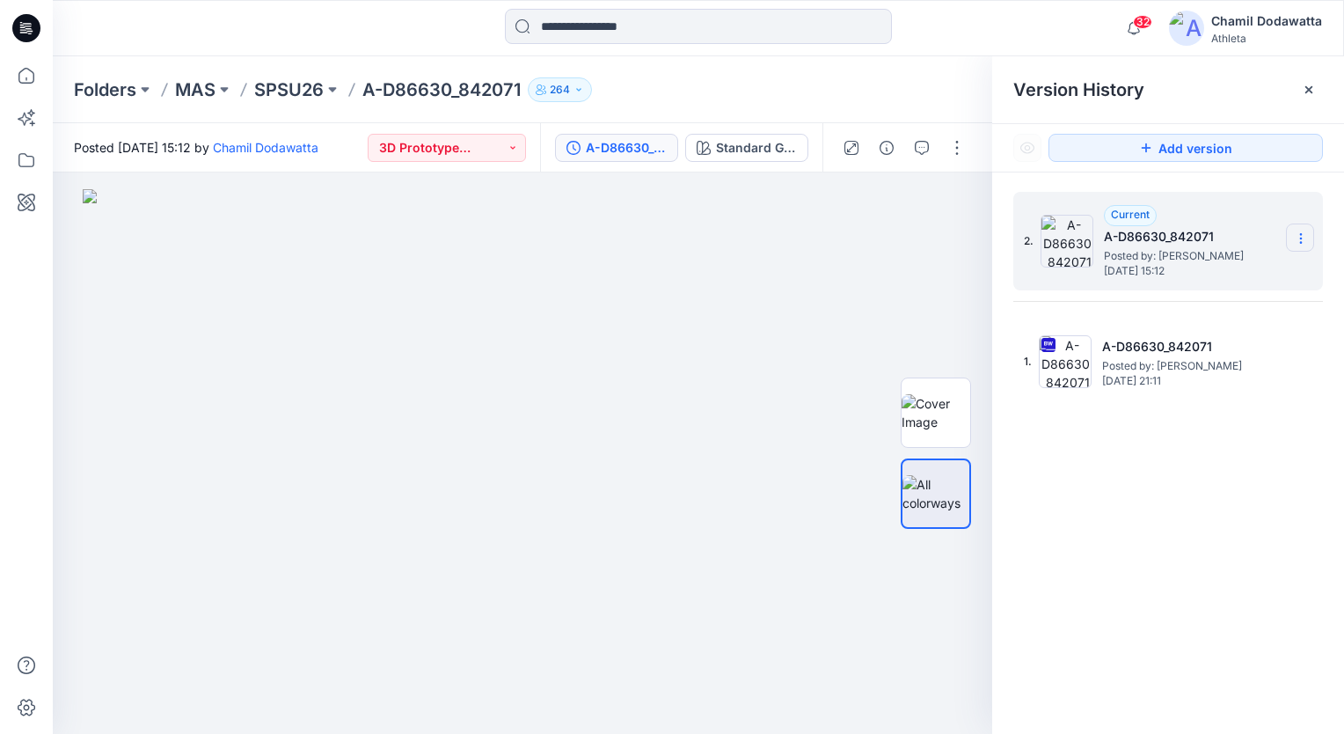
click at [1301, 241] on icon at bounding box center [1301, 238] width 14 height 14
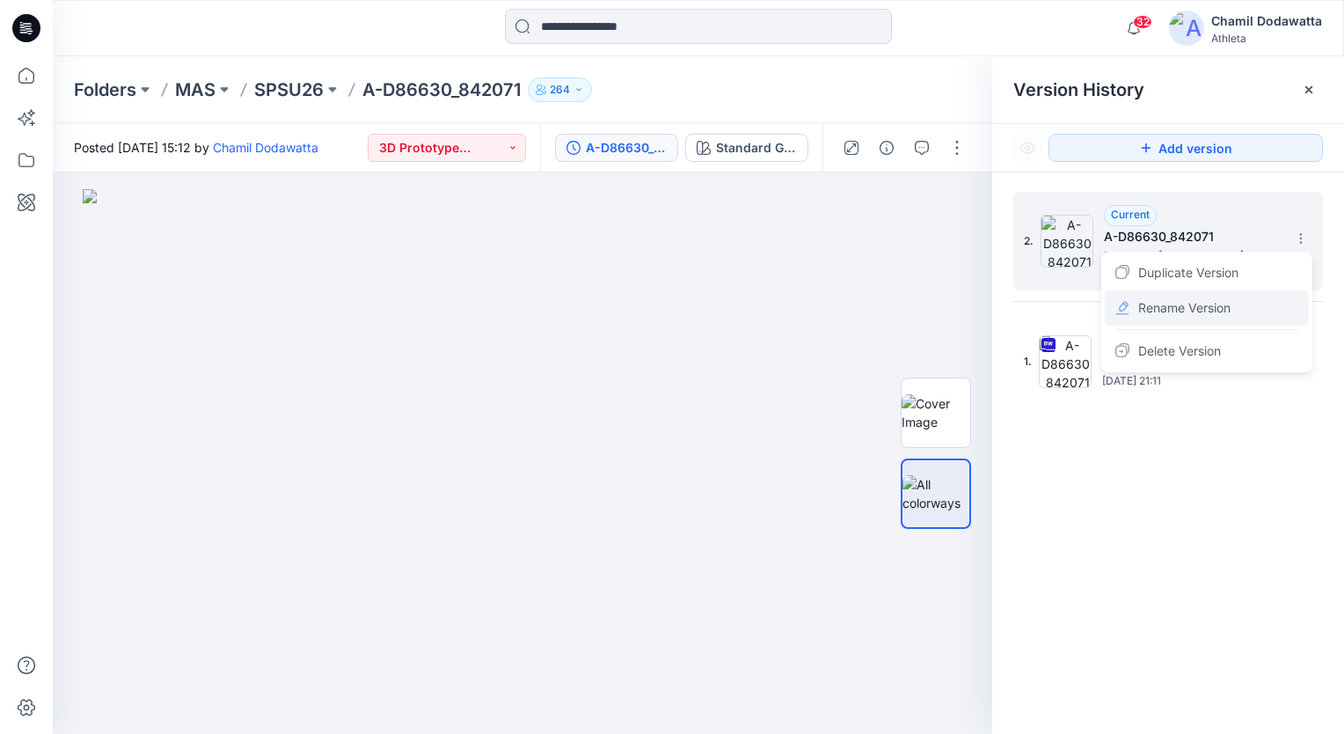
click at [1198, 313] on span "Rename Version" at bounding box center [1185, 307] width 92 height 21
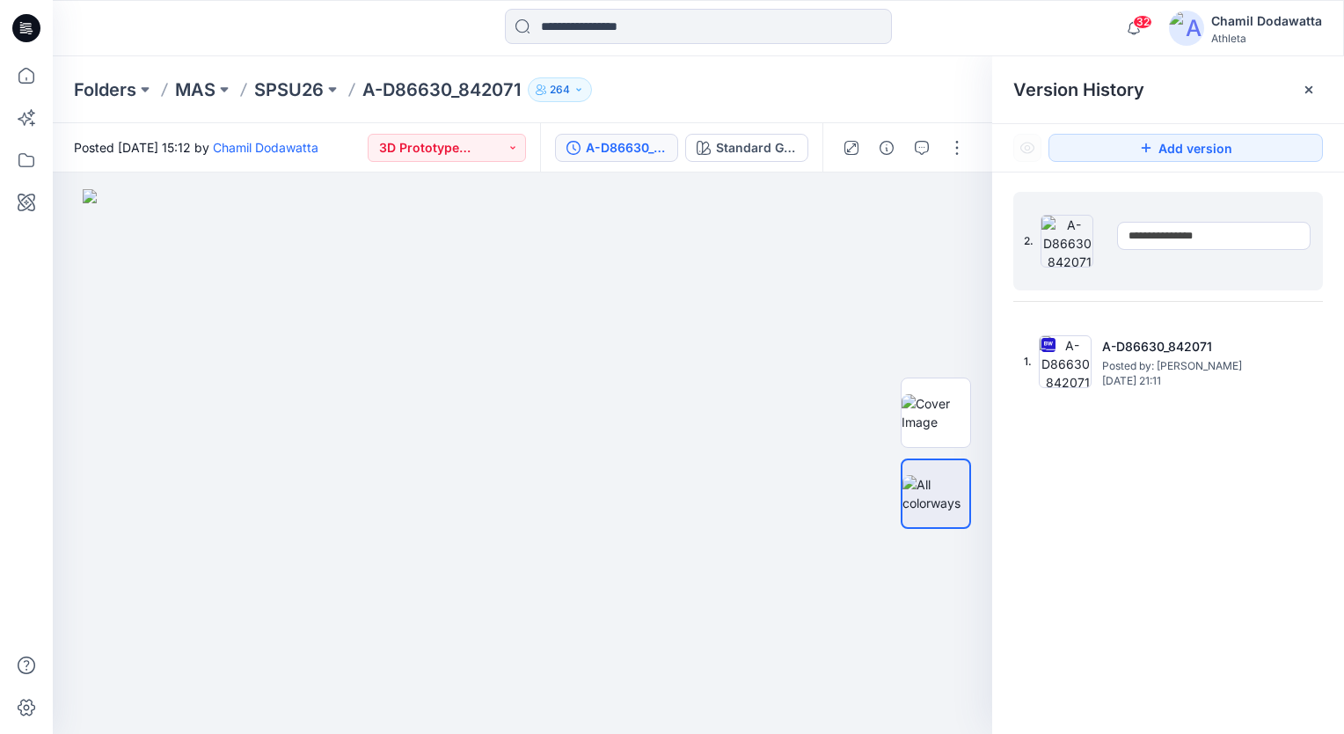
click at [1224, 235] on input "**********" at bounding box center [1214, 236] width 194 height 28
click at [1180, 532] on div "**********" at bounding box center [1168, 465] width 352 height 587
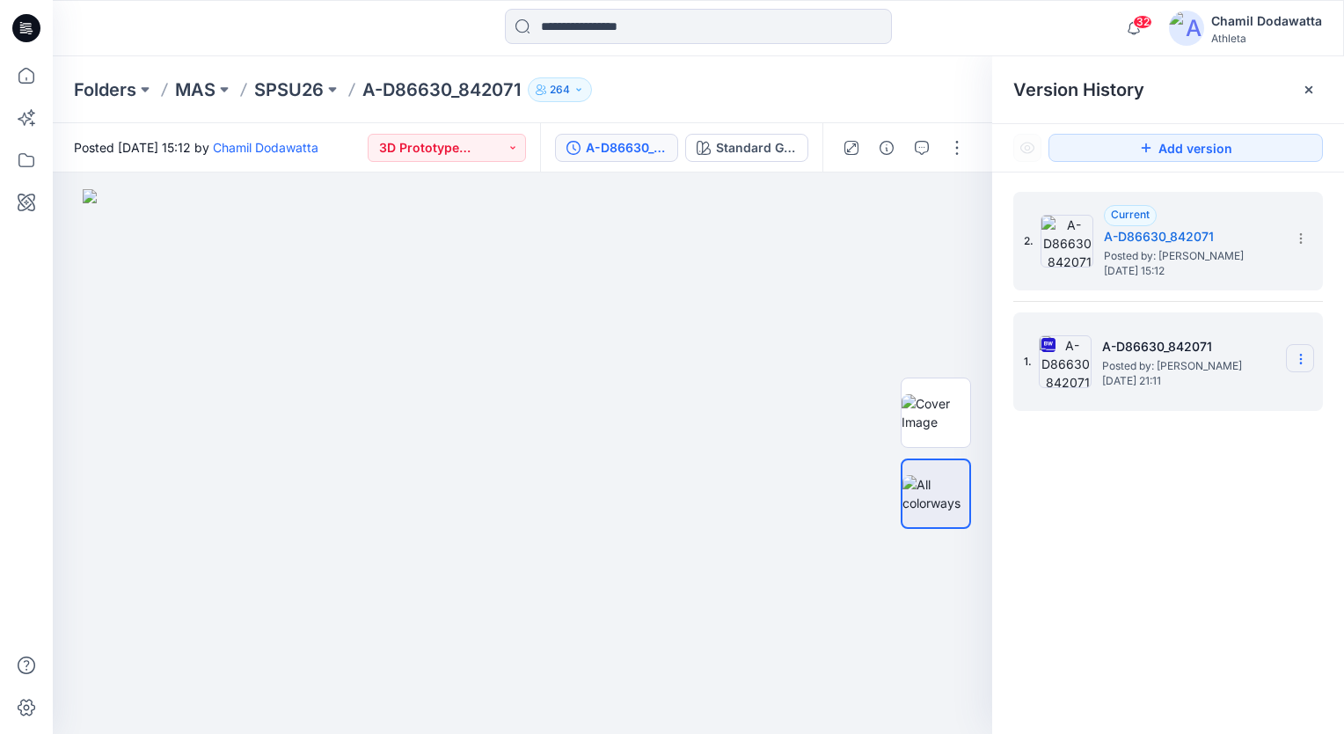
click at [1300, 356] on icon at bounding box center [1301, 359] width 14 height 14
click at [1193, 462] on span "Rename Version" at bounding box center [1185, 463] width 92 height 21
click at [1229, 350] on input "**********" at bounding box center [1214, 356] width 194 height 28
type input "*"
click at [1198, 354] on input "**********" at bounding box center [1214, 356] width 194 height 28
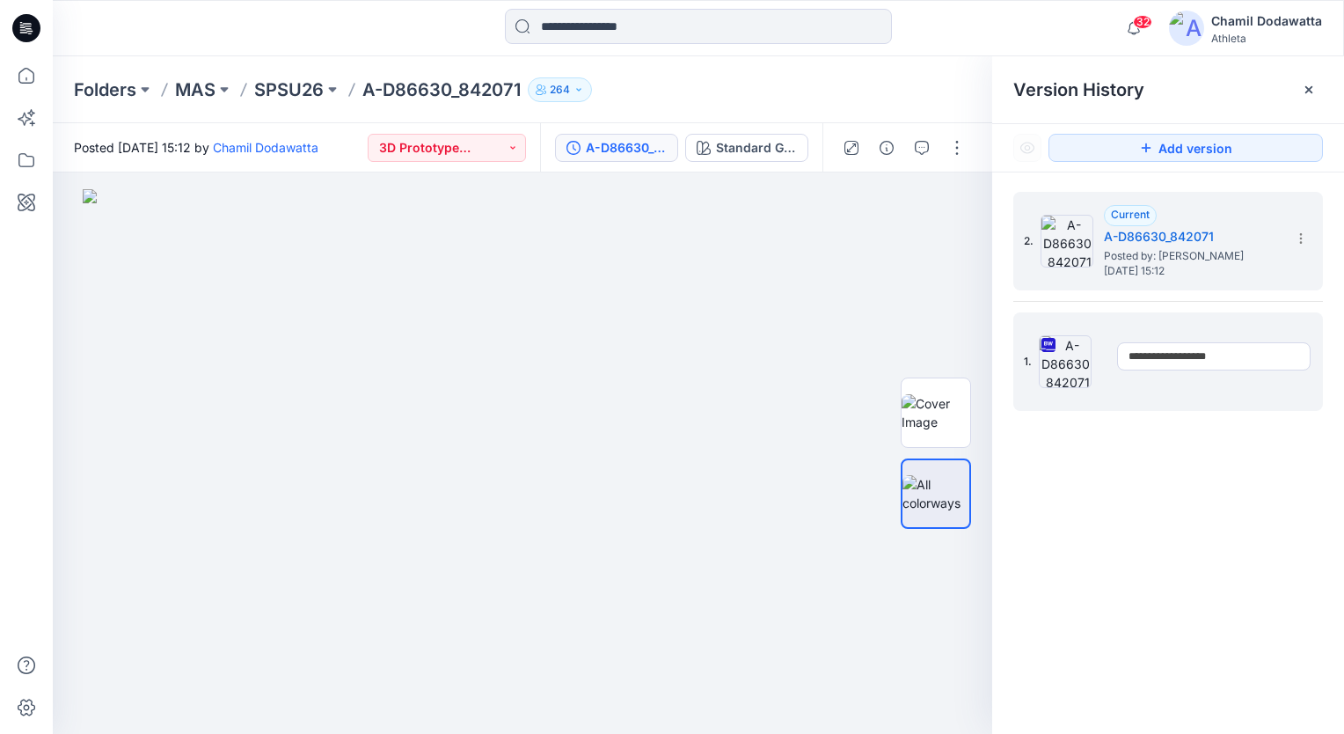
type input "**********"
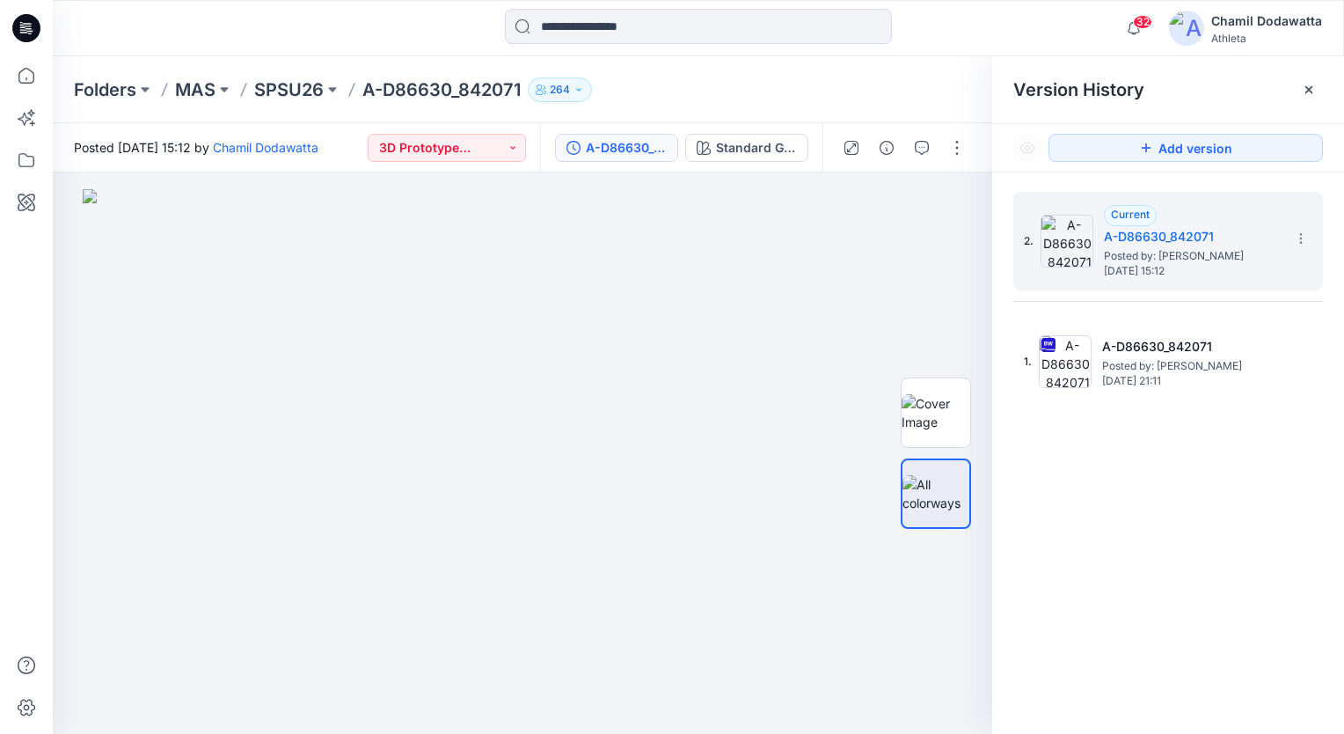
click at [1157, 488] on div "2. Current A-D86630_842071 Posted by: Chamil Dodawatta Thursday, October 02, 20…" at bounding box center [1168, 465] width 352 height 587
click at [1306, 234] on icon at bounding box center [1301, 238] width 14 height 14
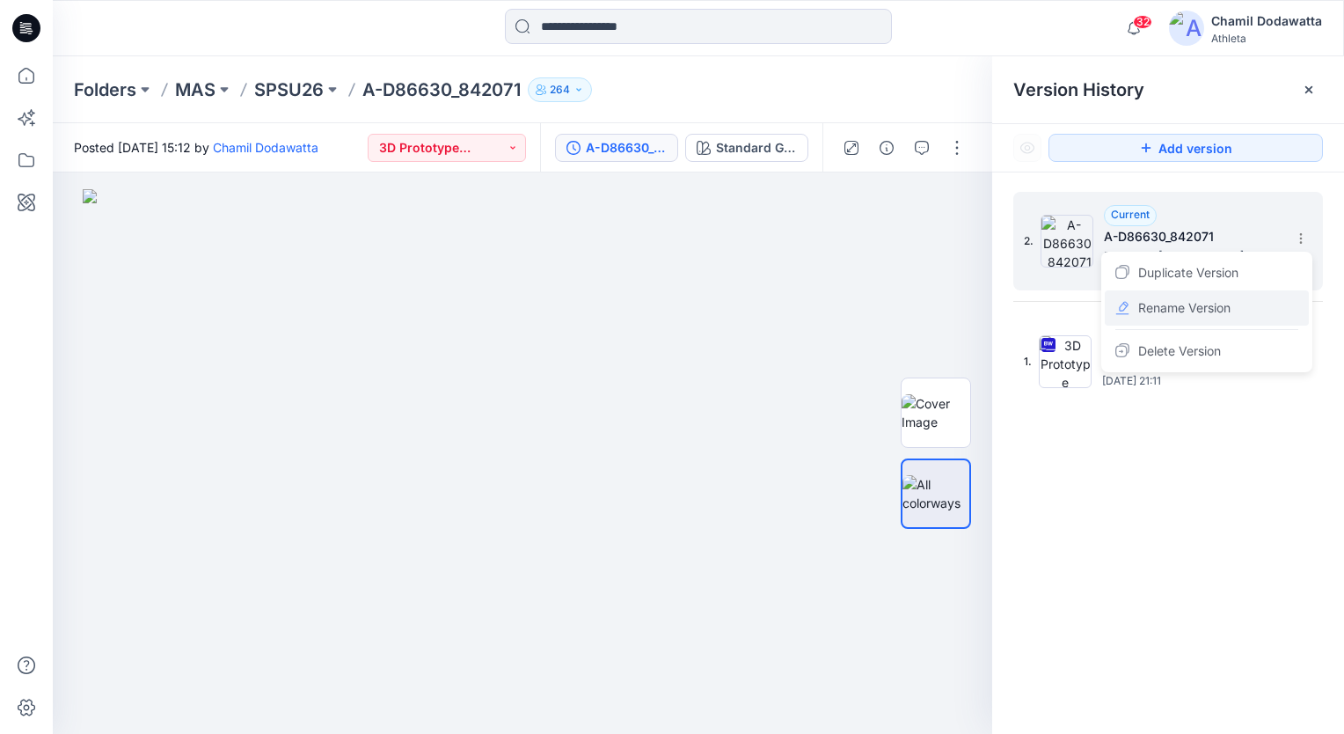
click at [1202, 311] on span "Rename Version" at bounding box center [1185, 307] width 92 height 21
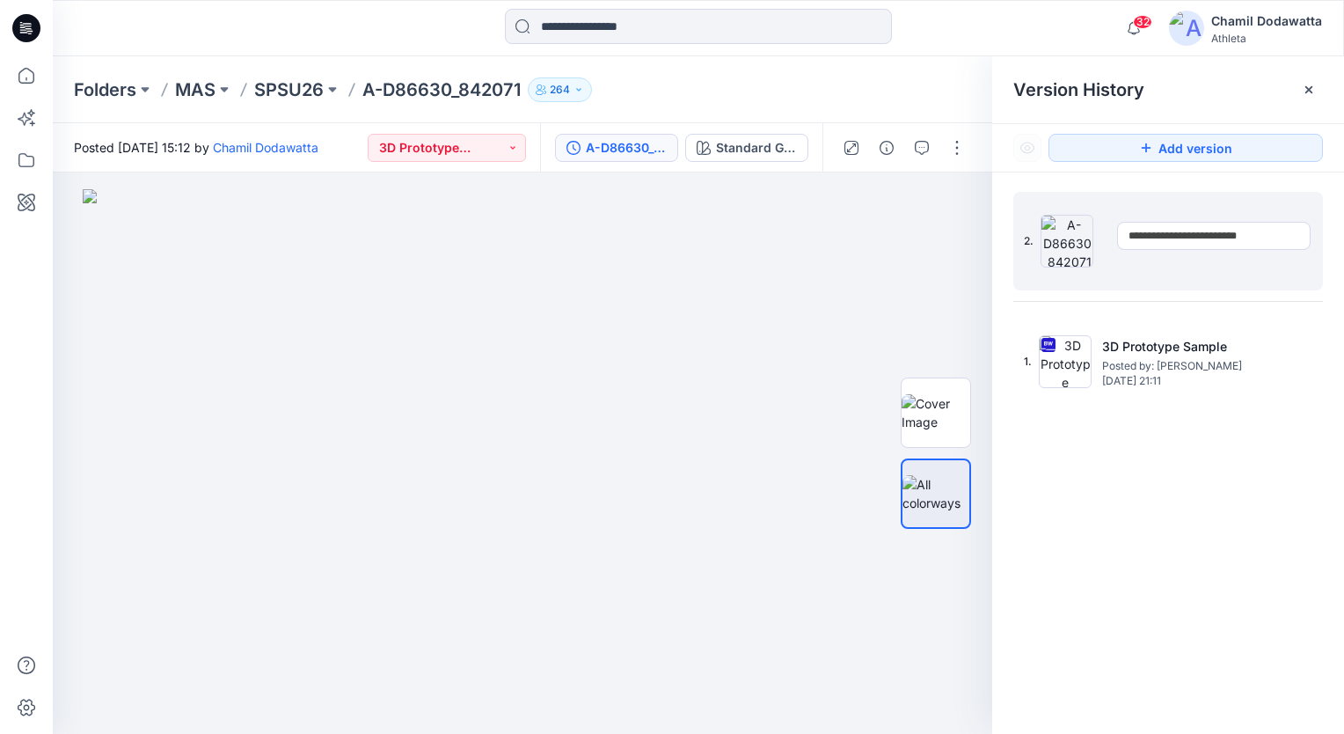
click at [1253, 241] on input "**********" at bounding box center [1214, 236] width 194 height 28
type input "**********"
click at [1109, 557] on div "2. Current A-D86630_842071 Posted by: Chamil Dodawatta Thursday, October 02, 20…" at bounding box center [1168, 465] width 352 height 587
click at [930, 189] on div at bounding box center [937, 203] width 81 height 32
click at [1316, 80] on div at bounding box center [1309, 90] width 28 height 28
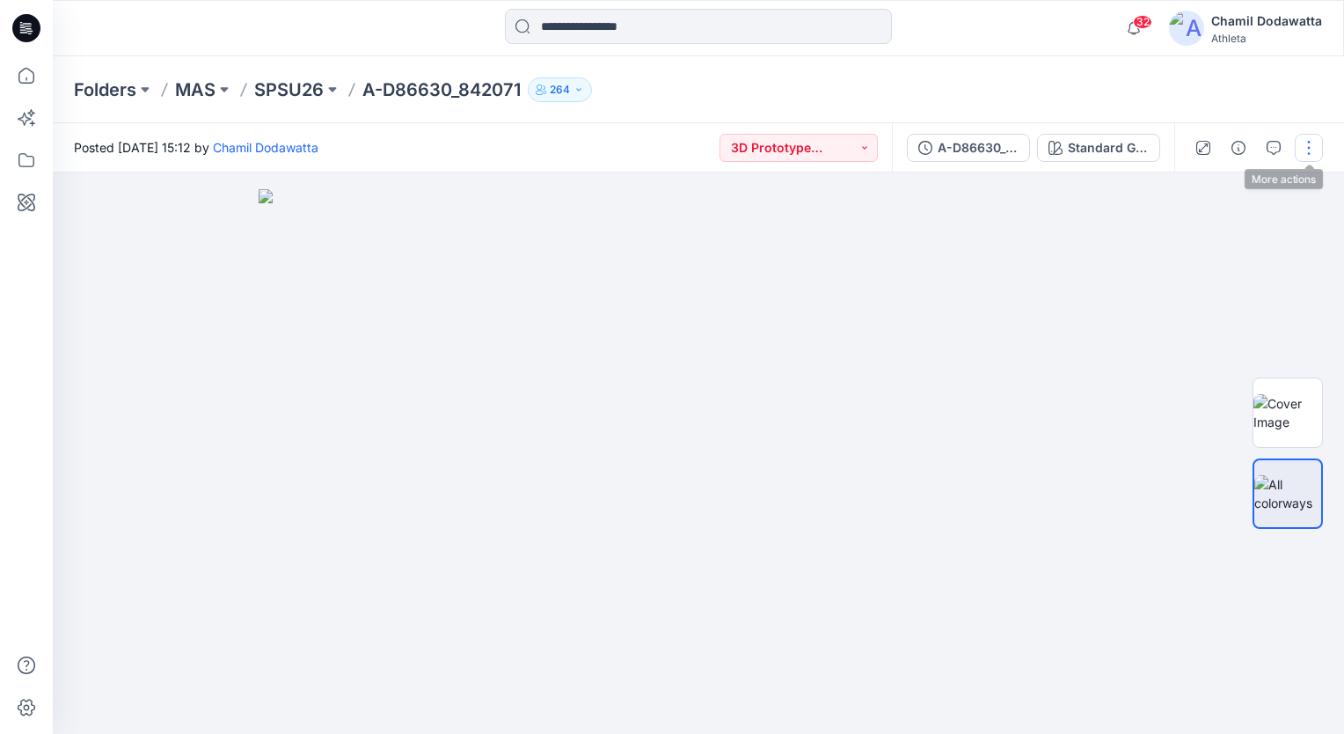
click at [1302, 143] on button "button" at bounding box center [1309, 148] width 28 height 28
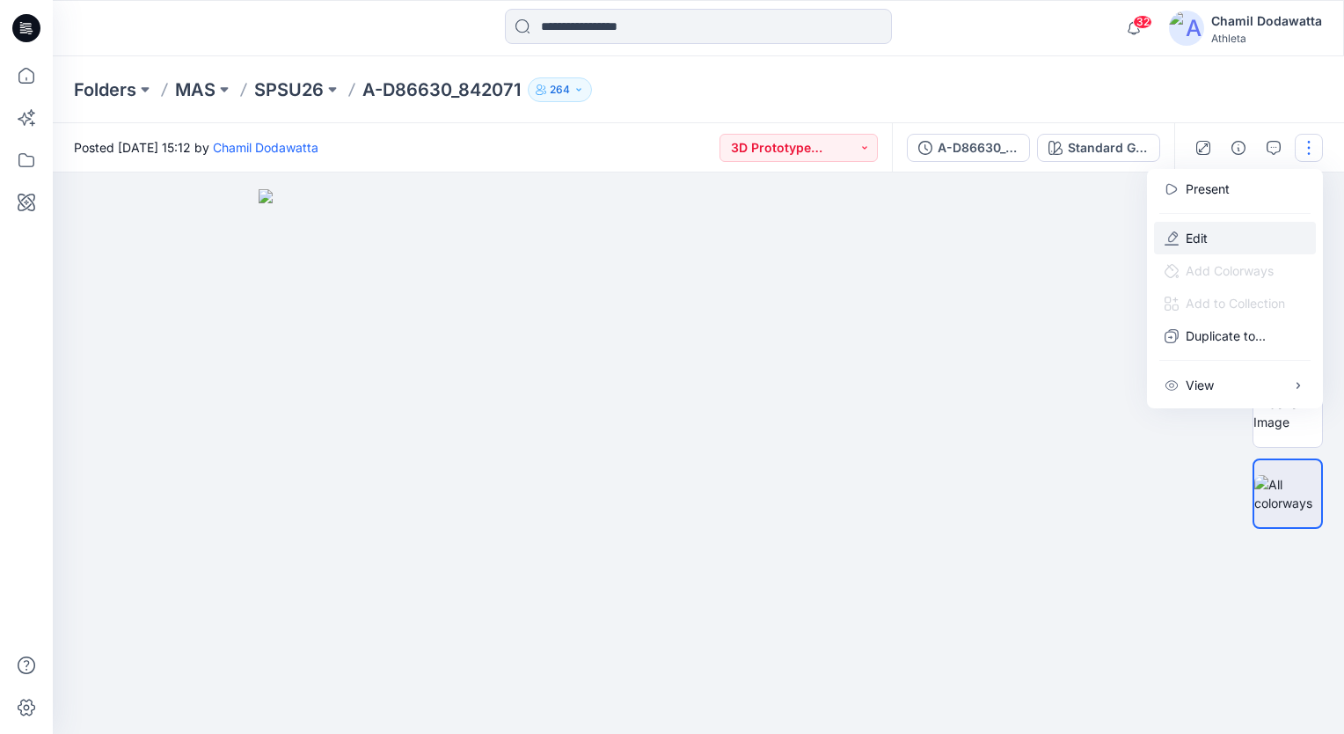
click at [1211, 241] on button "Edit" at bounding box center [1235, 238] width 162 height 33
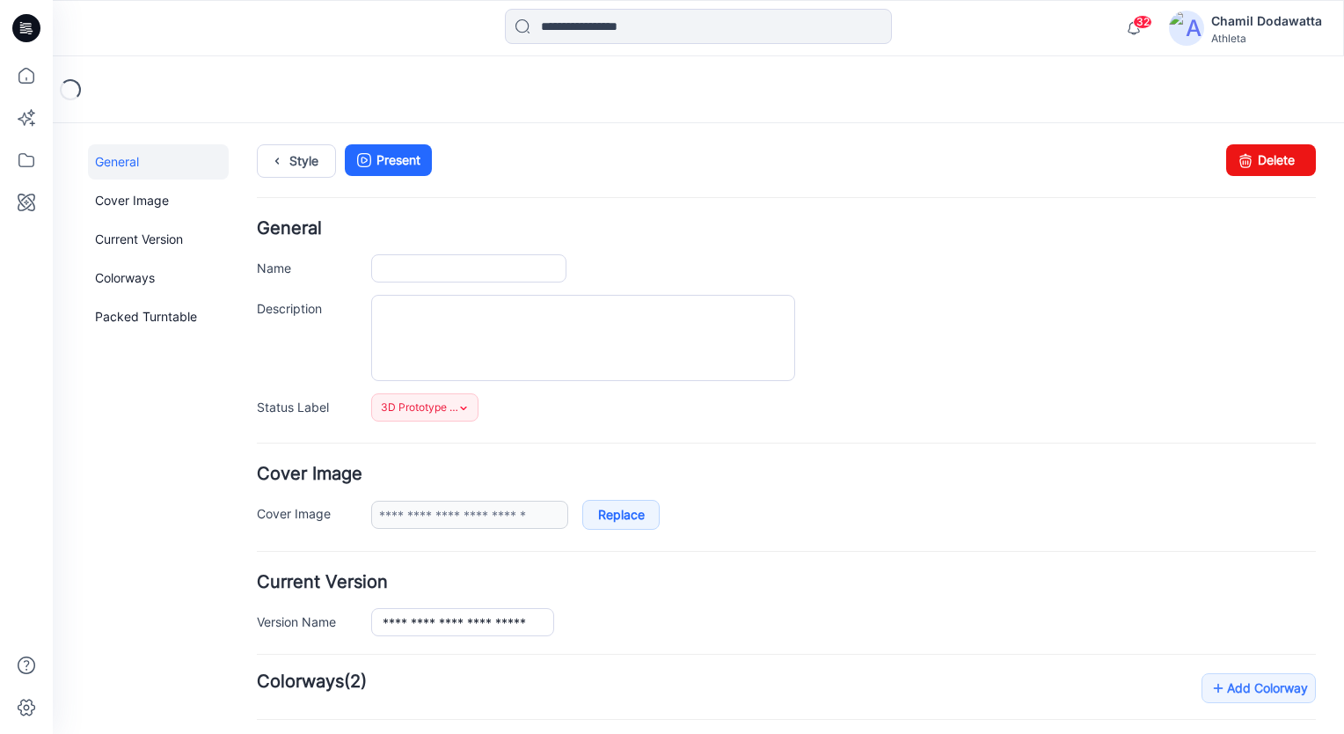
type input "**********"
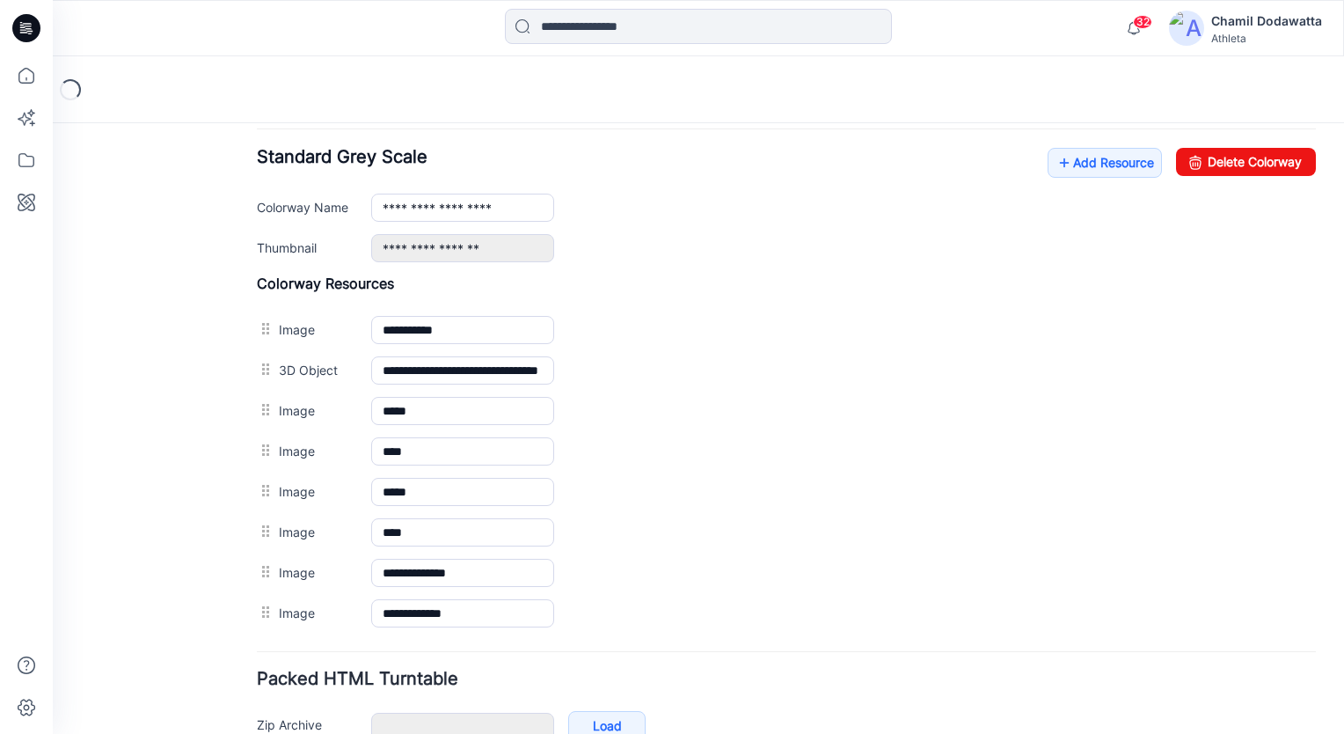
scroll to position [677, 0]
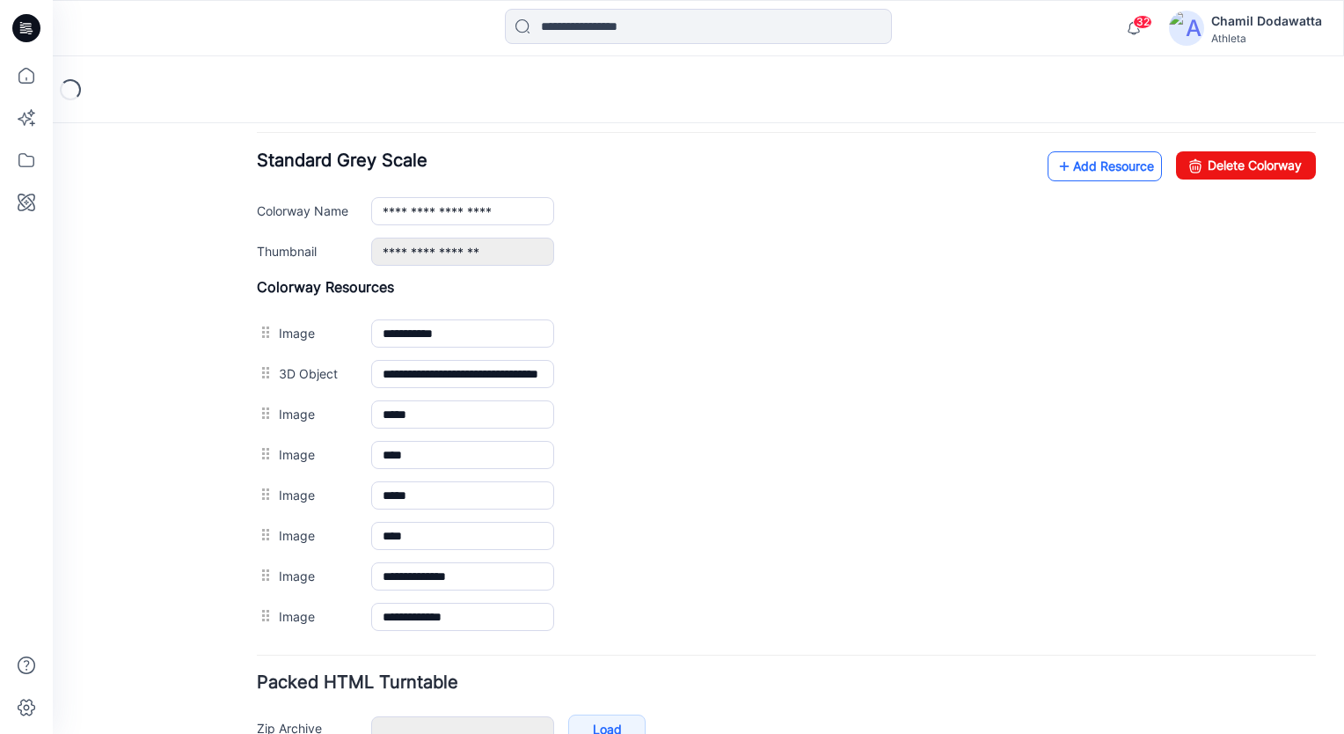
click at [1090, 167] on link "Add Resource" at bounding box center [1105, 166] width 114 height 30
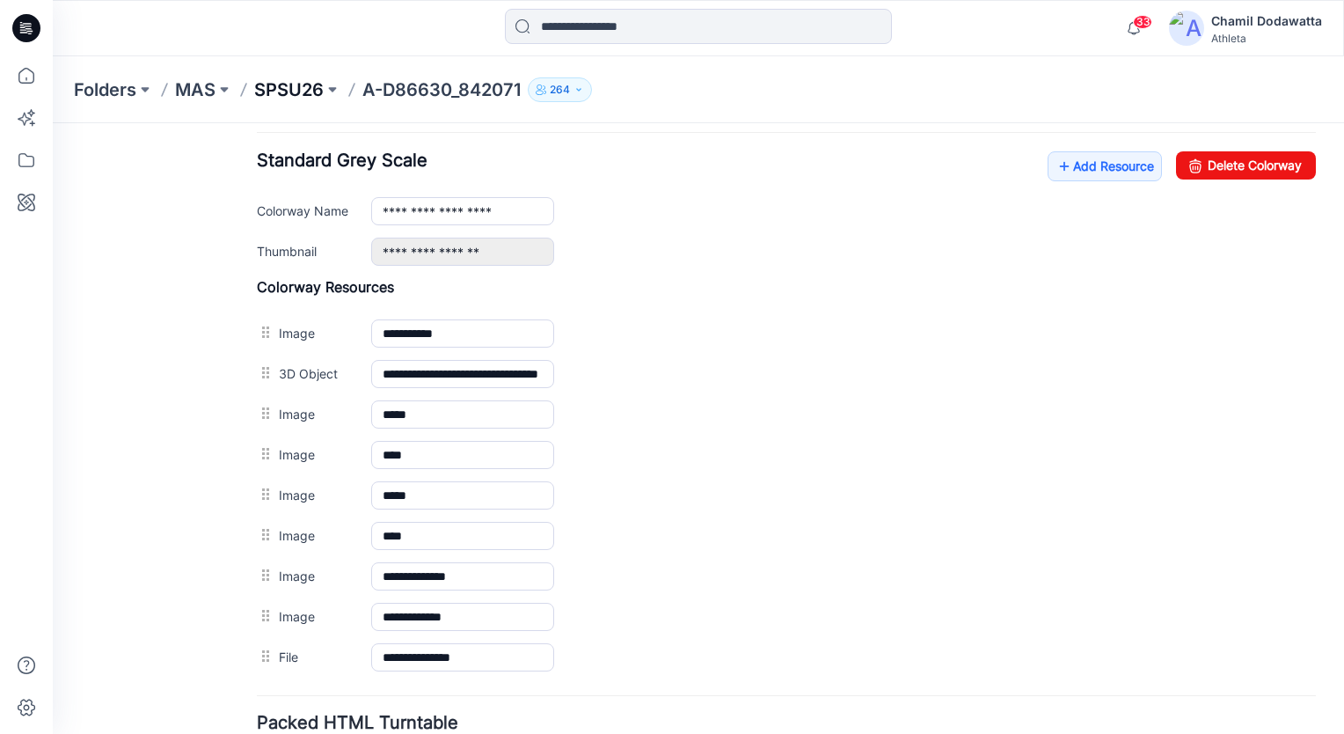
click at [278, 93] on p "SPSU26" at bounding box center [289, 89] width 70 height 25
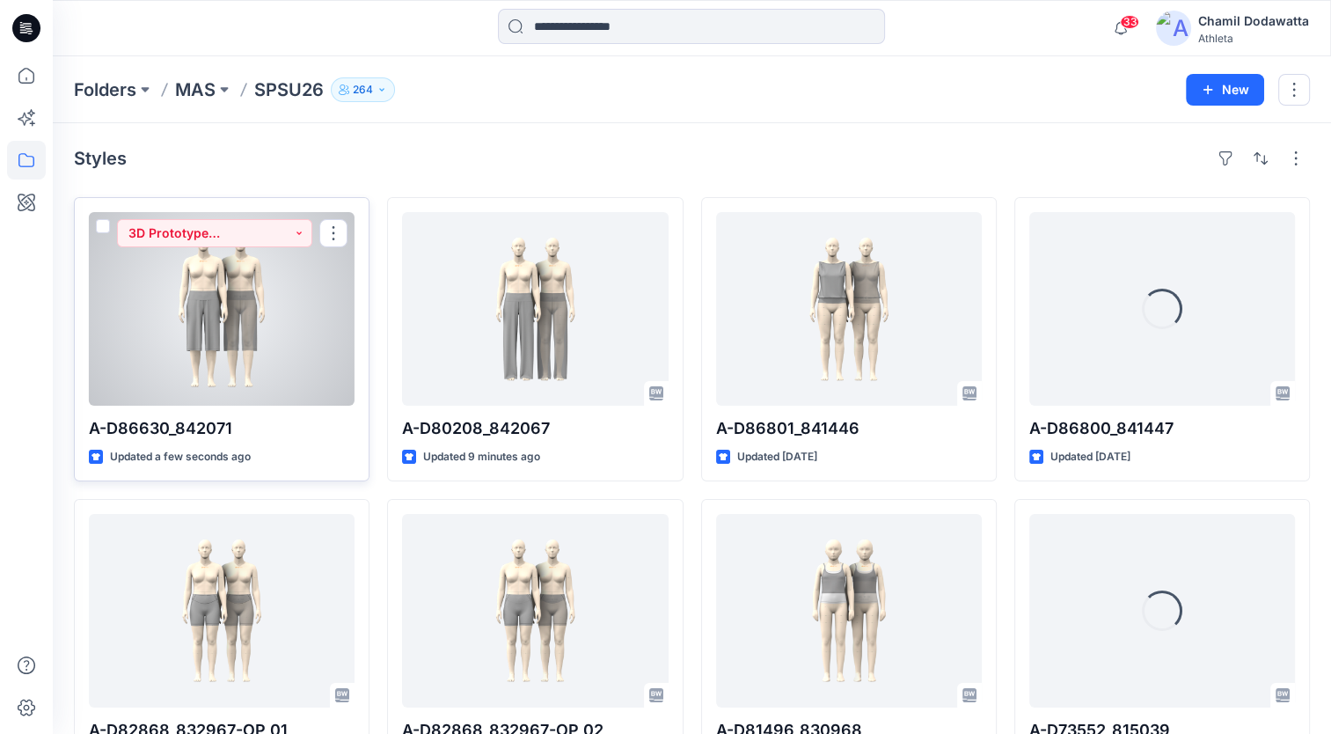
click at [304, 362] on div at bounding box center [222, 309] width 266 height 194
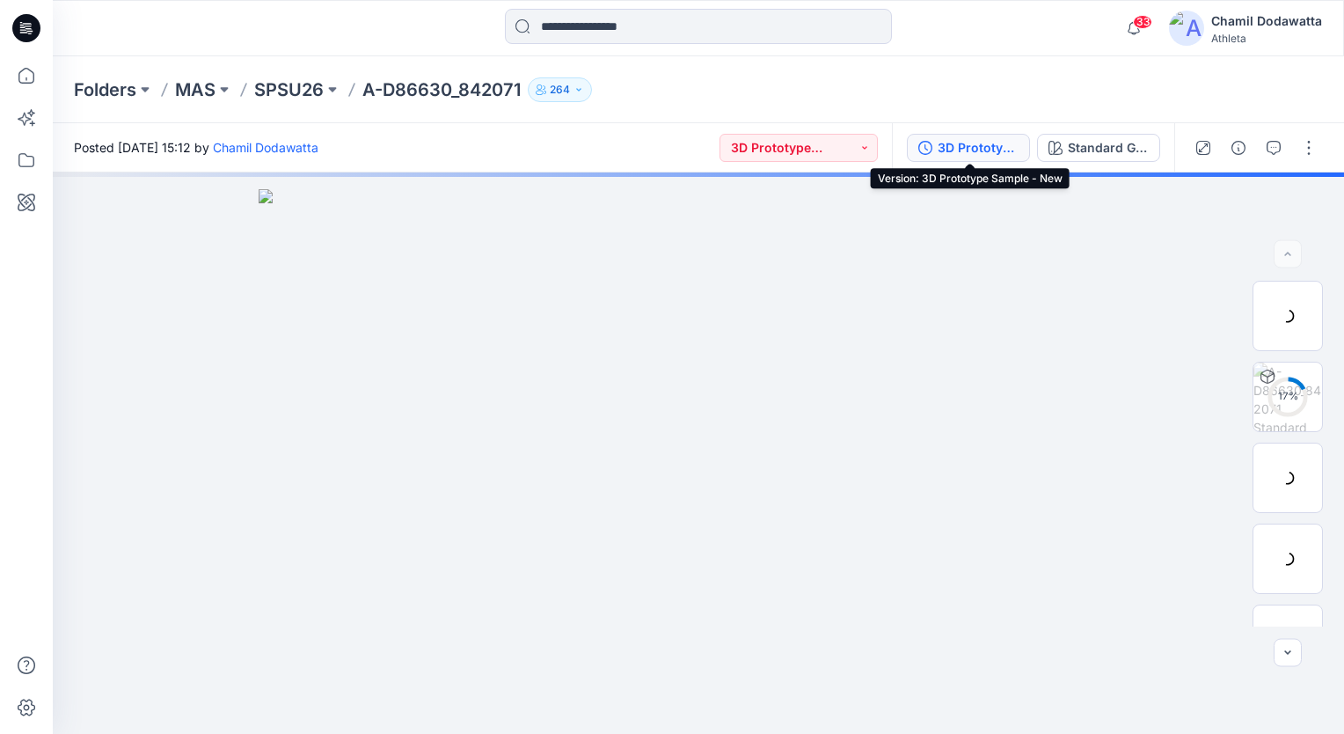
click at [992, 146] on div "3D Prototype Sample - New" at bounding box center [978, 147] width 81 height 19
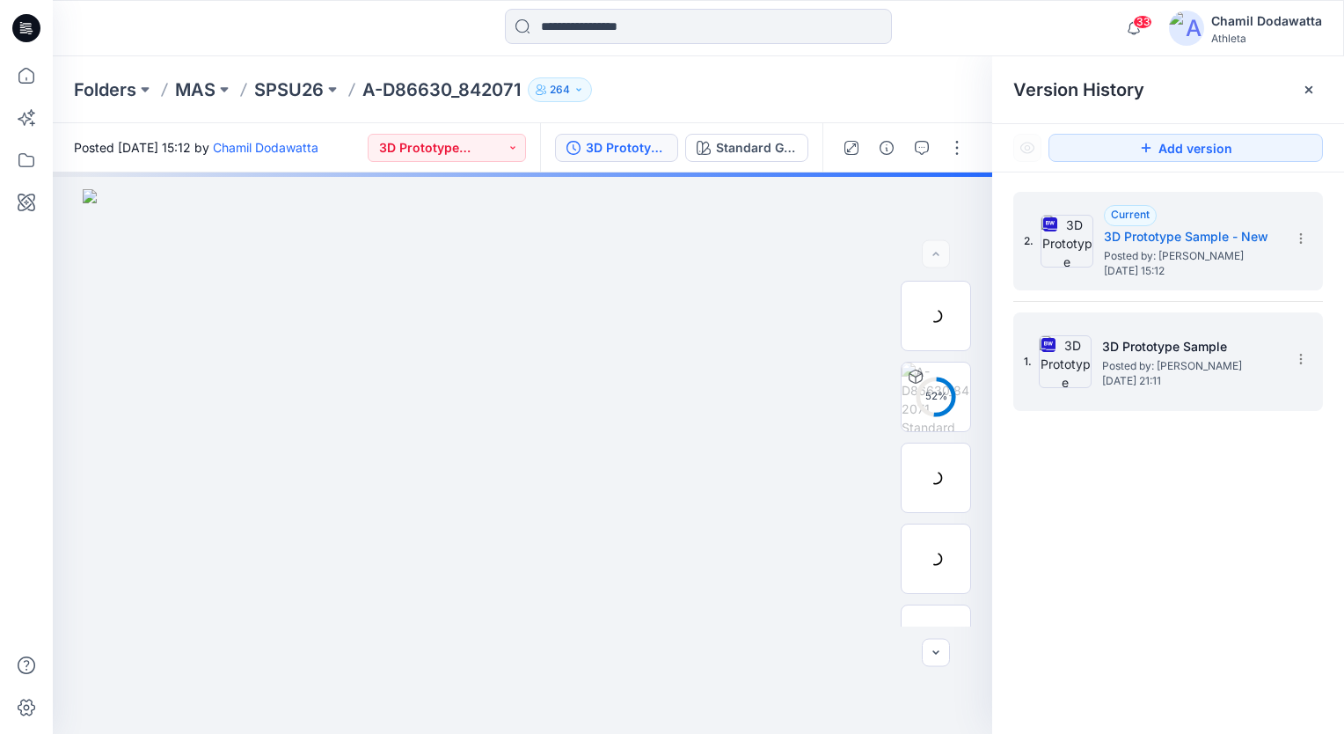
click at [1103, 389] on div "1. 3D Prototype Sample Posted by: [PERSON_NAME] [DATE] 21:11" at bounding box center [1156, 361] width 264 height 84
click at [1149, 269] on span "[DATE] 15:12" at bounding box center [1192, 271] width 176 height 12
